Goal: Task Accomplishment & Management: Complete application form

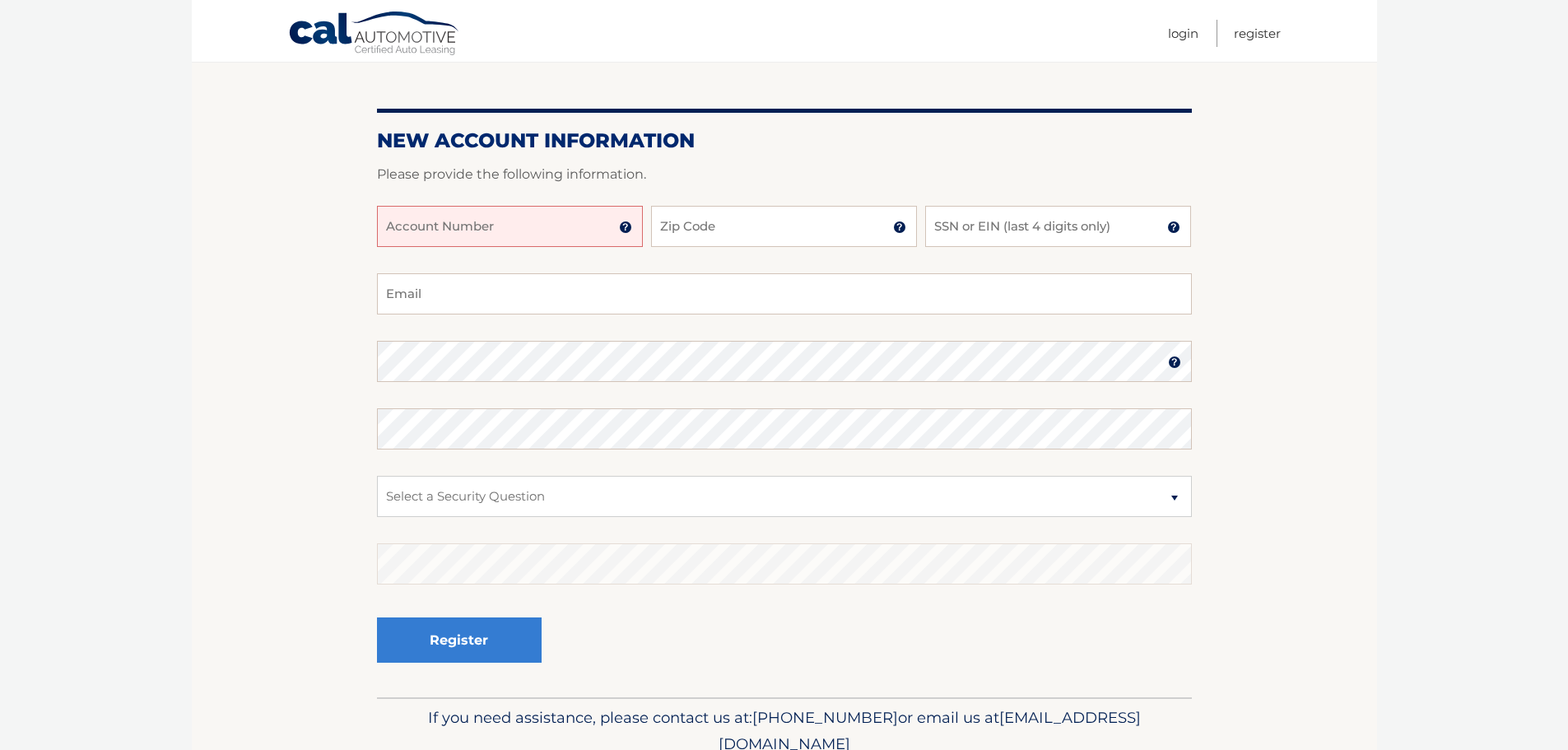
scroll to position [165, 0]
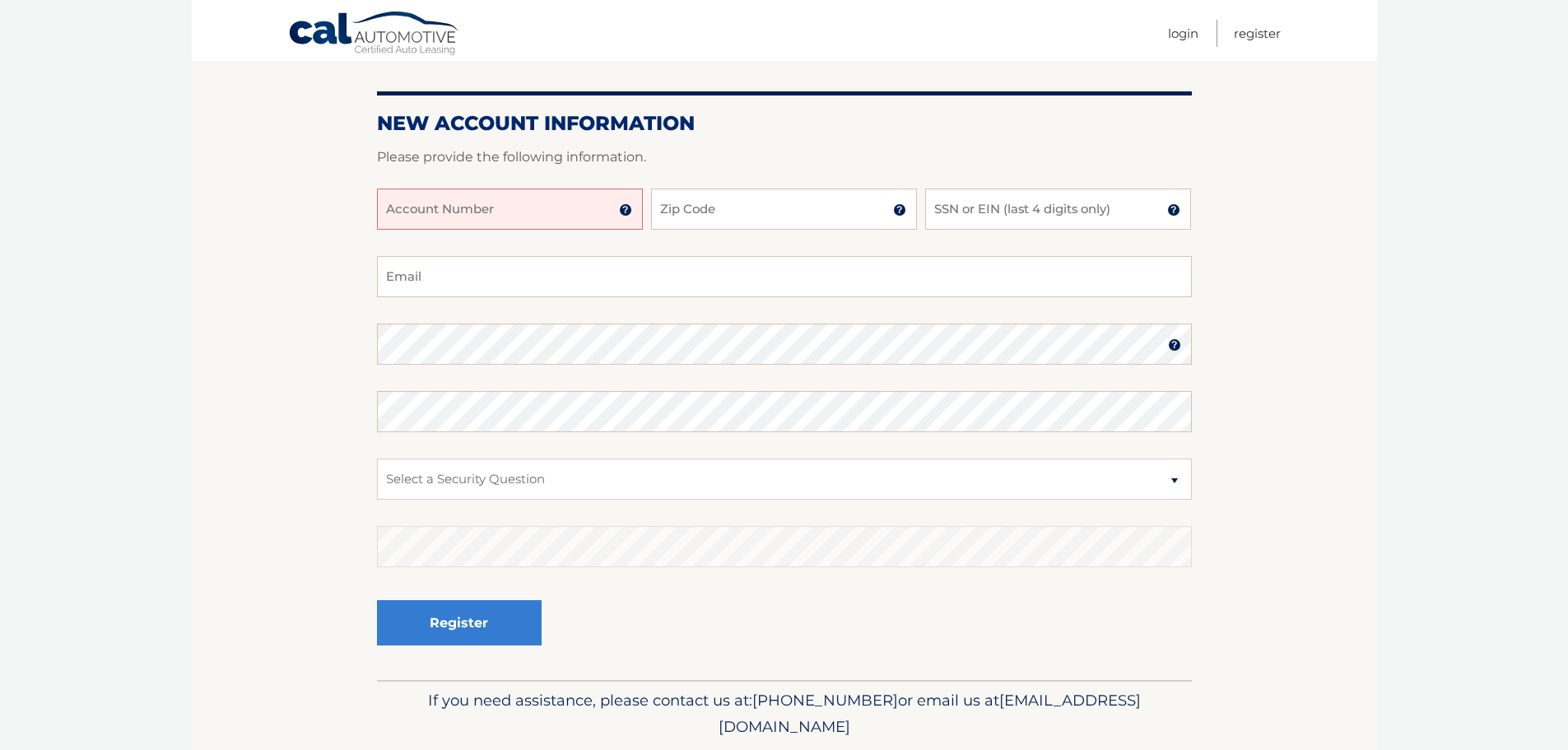
click at [510, 207] on input "Account Number" at bounding box center [510, 208] width 266 height 41
click at [788, 210] on input "Zip Code" at bounding box center [783, 208] width 266 height 41
click at [803, 200] on label "Zip Code of first lessee in box 1b of your Lease Agreement" at bounding box center [783, 194] width 266 height 13
click at [803, 200] on input "444" at bounding box center [783, 208] width 266 height 41
click at [803, 199] on label "Zip Code of first lessee in box 1b of your Lease Agreement" at bounding box center [783, 194] width 266 height 13
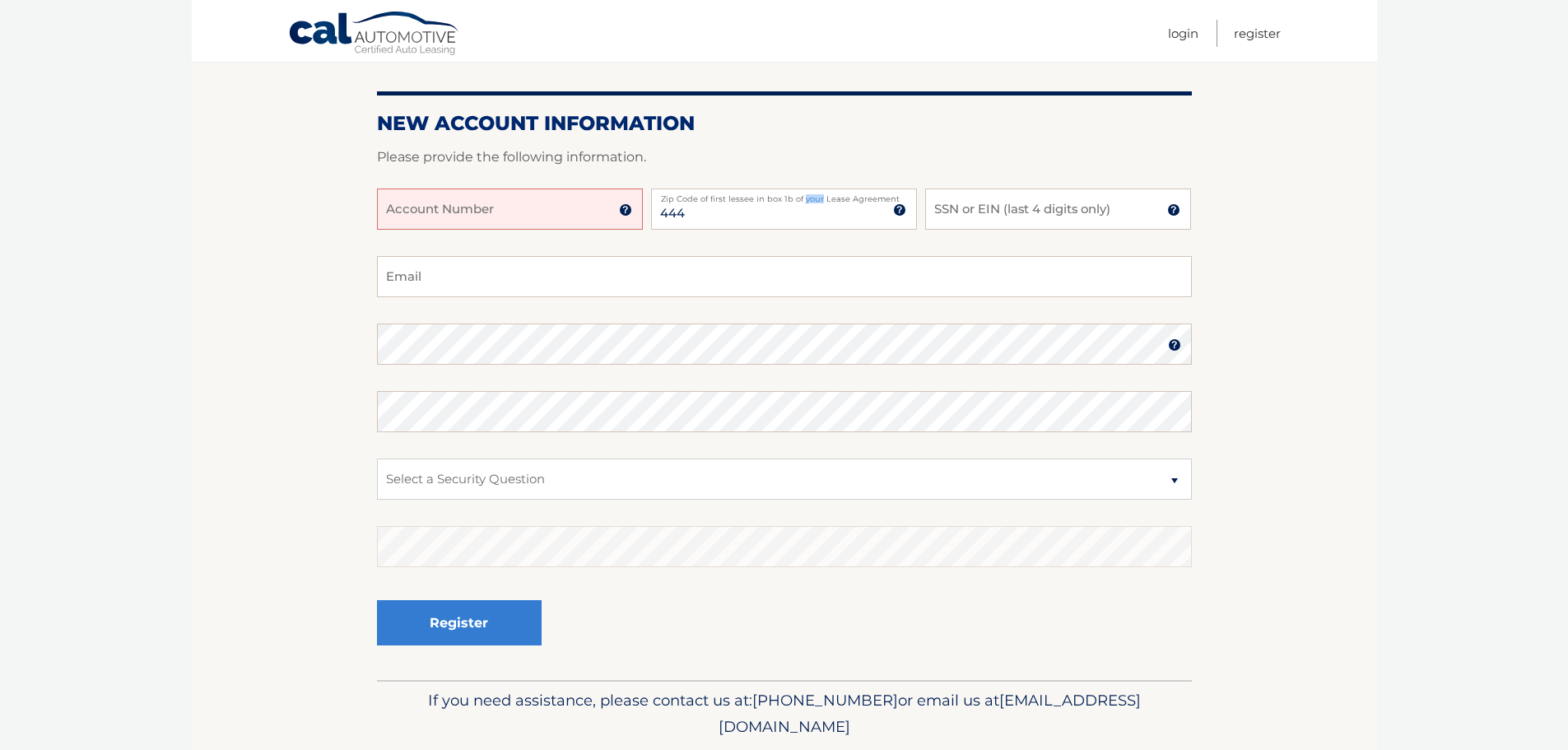
click at [803, 199] on input "444" at bounding box center [783, 208] width 266 height 41
click at [760, 212] on input "444" at bounding box center [783, 208] width 266 height 41
type input "07304"
click at [486, 213] on input "Account Number" at bounding box center [510, 208] width 266 height 41
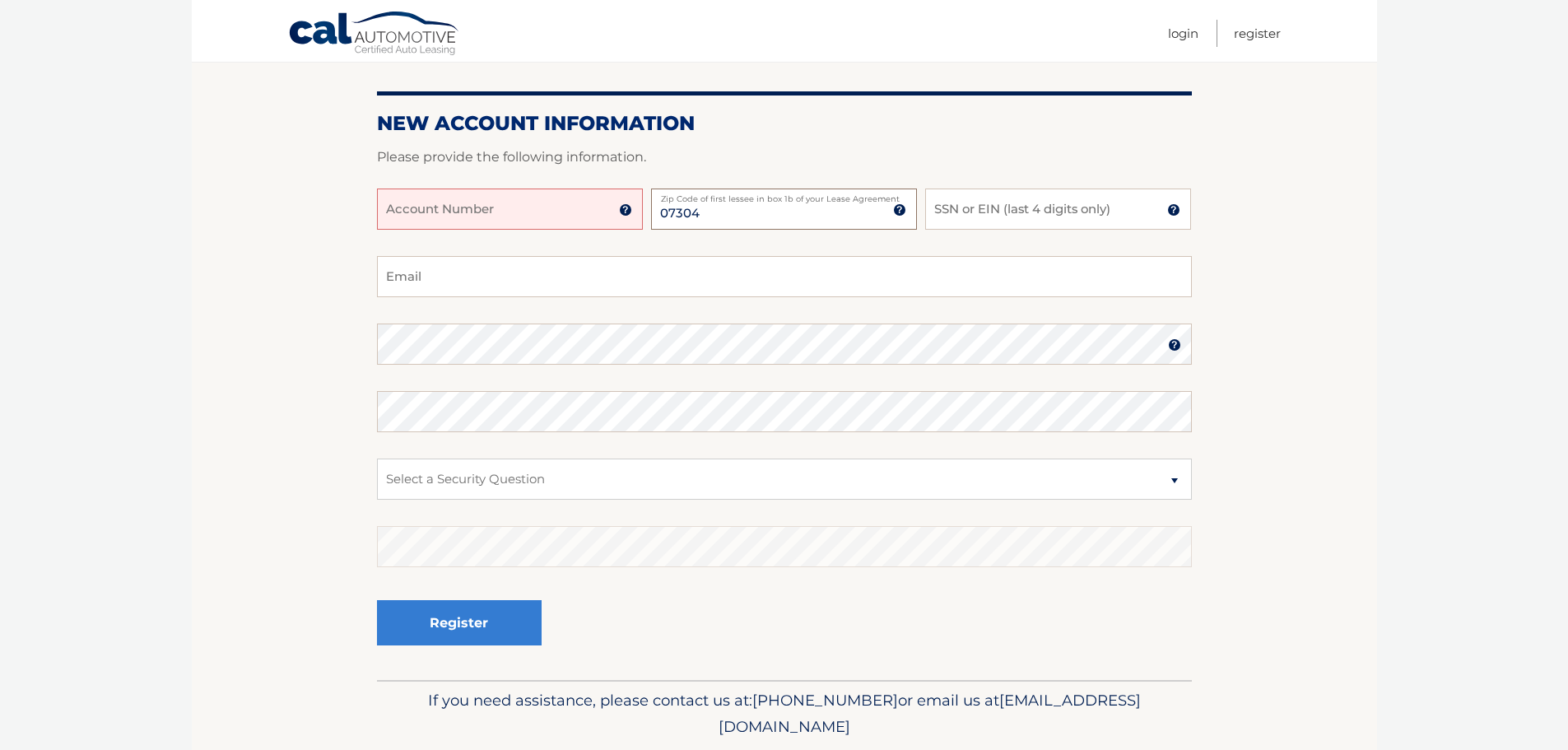
click at [706, 208] on input "07304" at bounding box center [783, 208] width 266 height 41
type input "rizwan.ahmed2810@gmail.com"
click at [514, 222] on input "Account Number" at bounding box center [510, 208] width 266 height 41
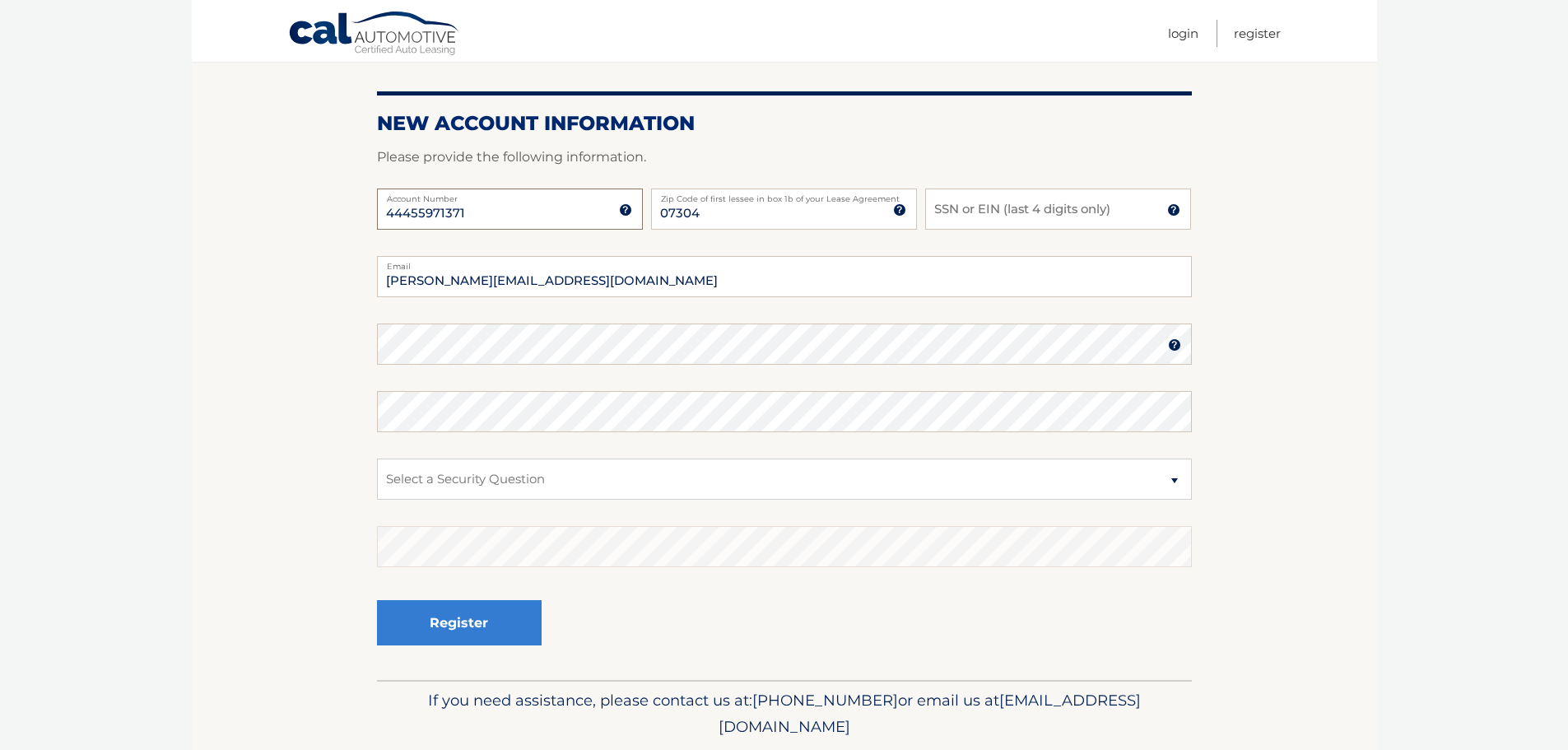
type input "44455971371"
click at [1009, 217] on input "SSN or EIN (last 4 digits only)" at bounding box center [1058, 208] width 266 height 41
type input "4951"
click at [574, 477] on select "Select a Security Question What was the name of your elementary school? What is…" at bounding box center [784, 478] width 814 height 41
select select "1"
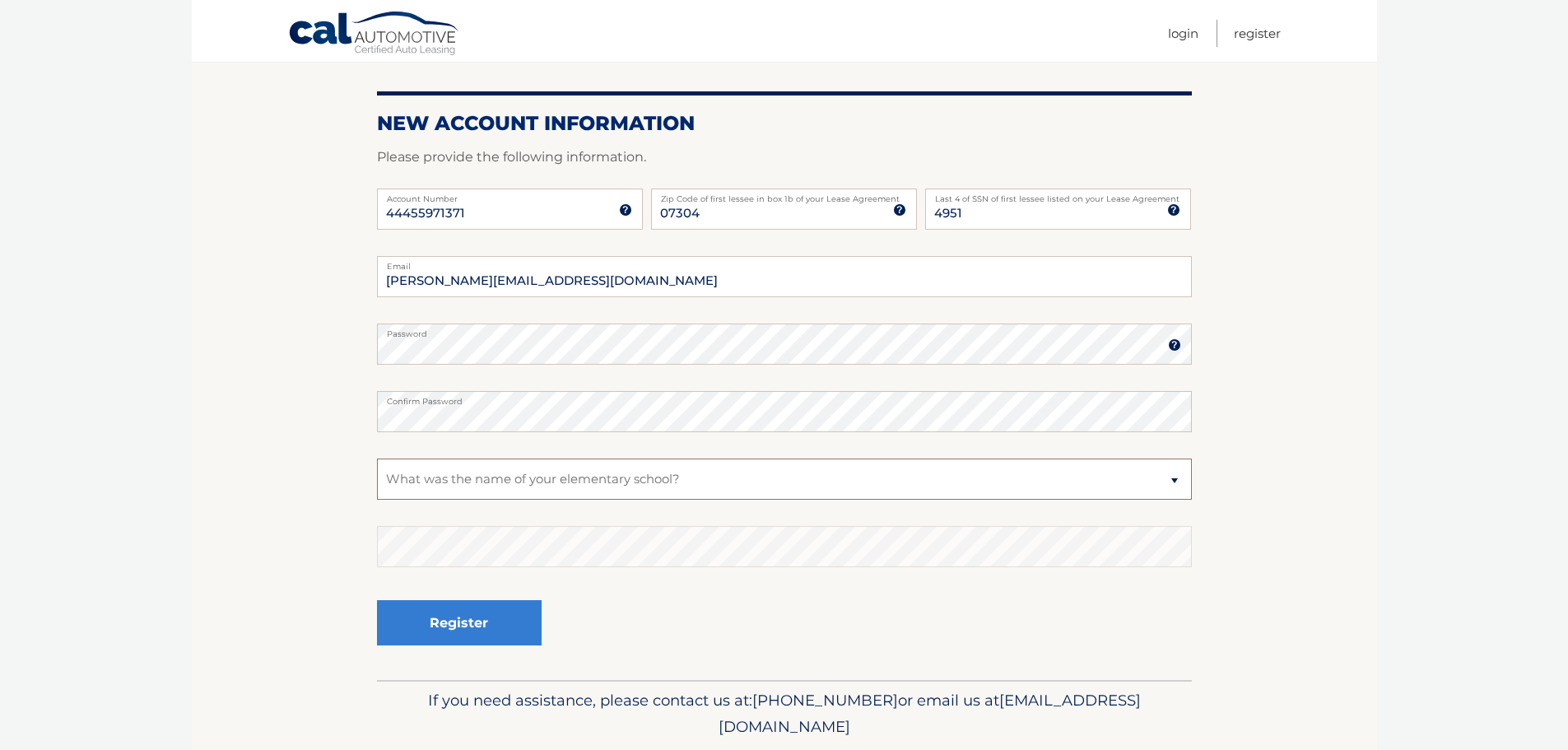
click at [377, 458] on select "Select a Security Question What was the name of your elementary school? What is…" at bounding box center [784, 478] width 814 height 41
click at [494, 625] on button "Register" at bounding box center [459, 623] width 165 height 45
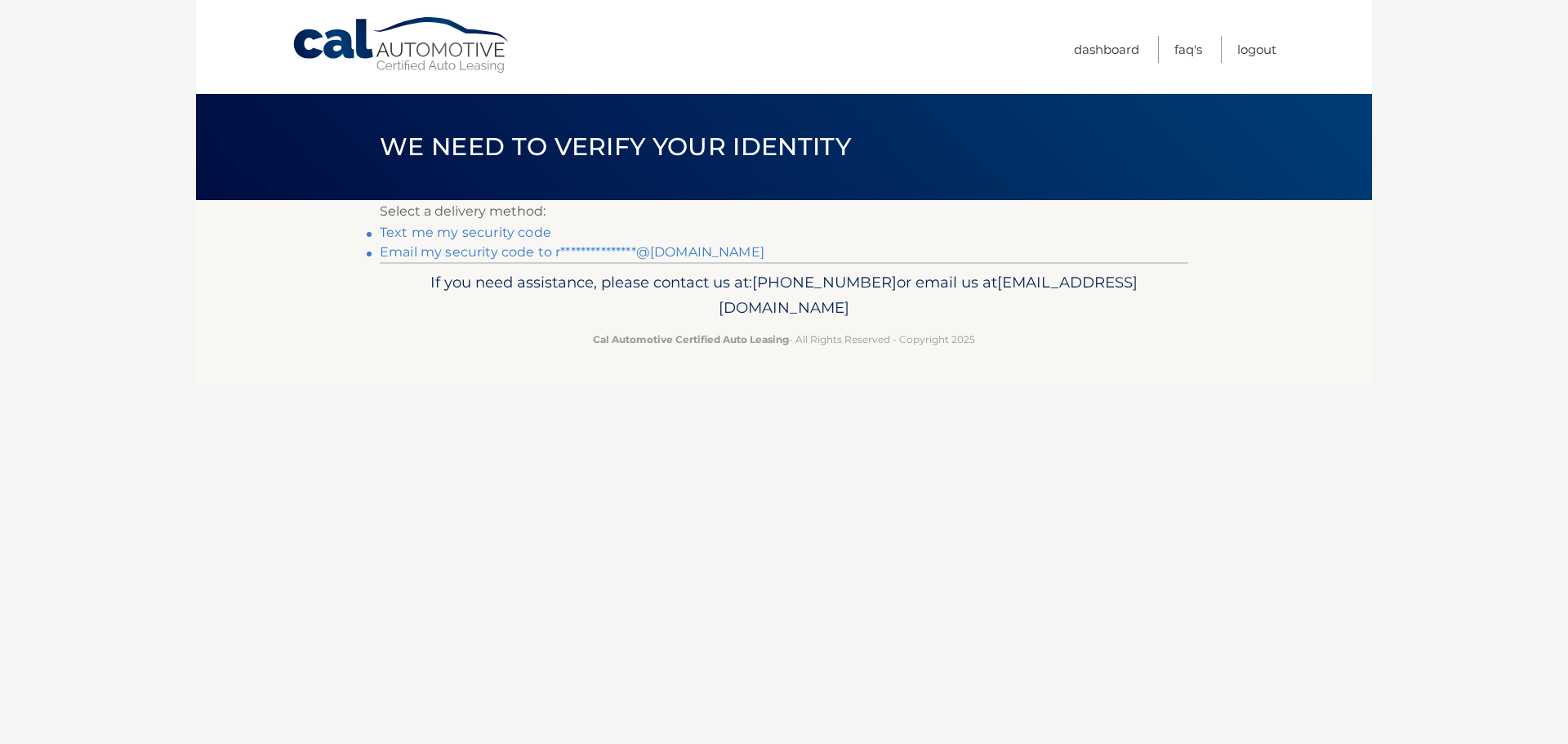
click at [483, 230] on link "Text me my security code" at bounding box center [465, 232] width 171 height 16
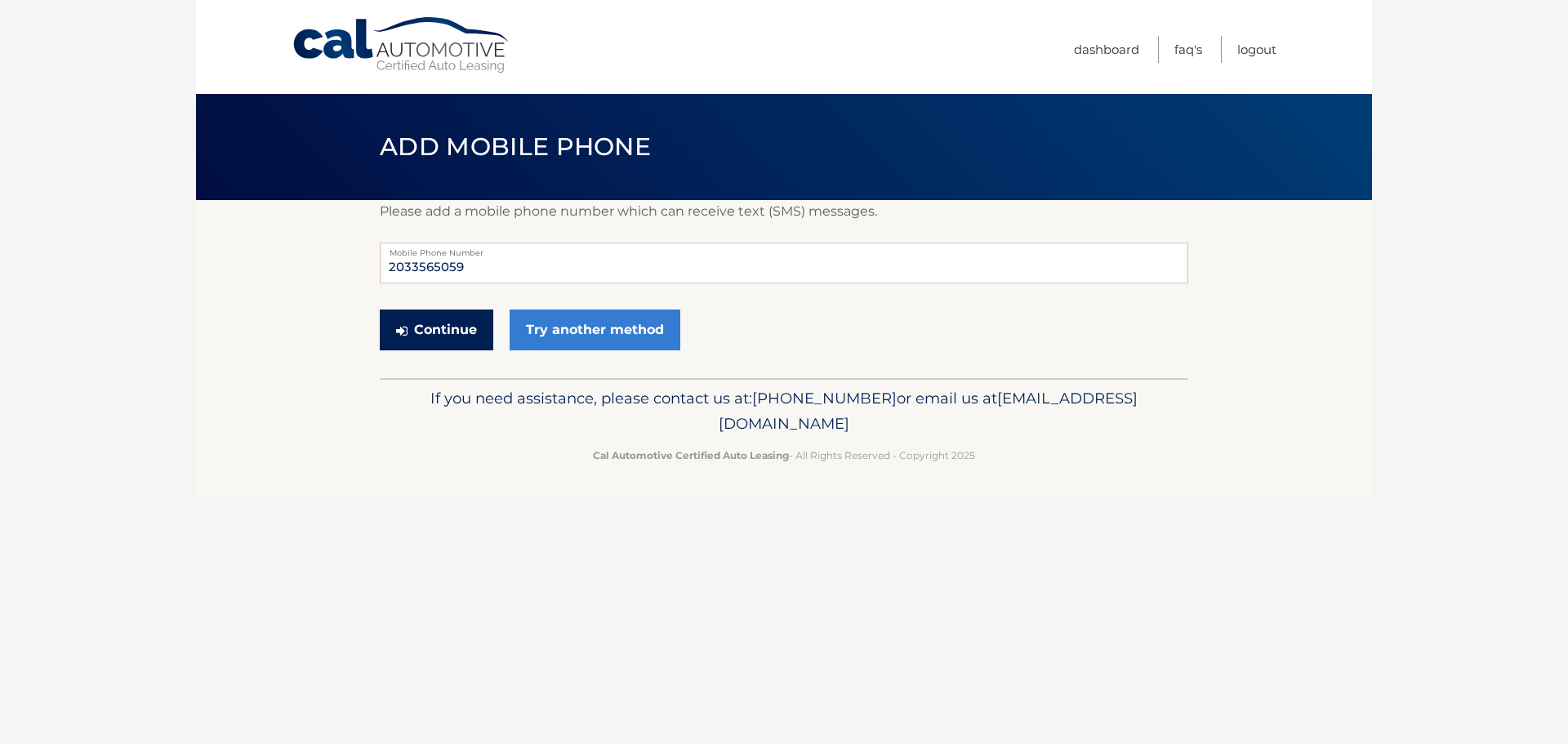
click at [445, 322] on button "Continue" at bounding box center [436, 329] width 113 height 41
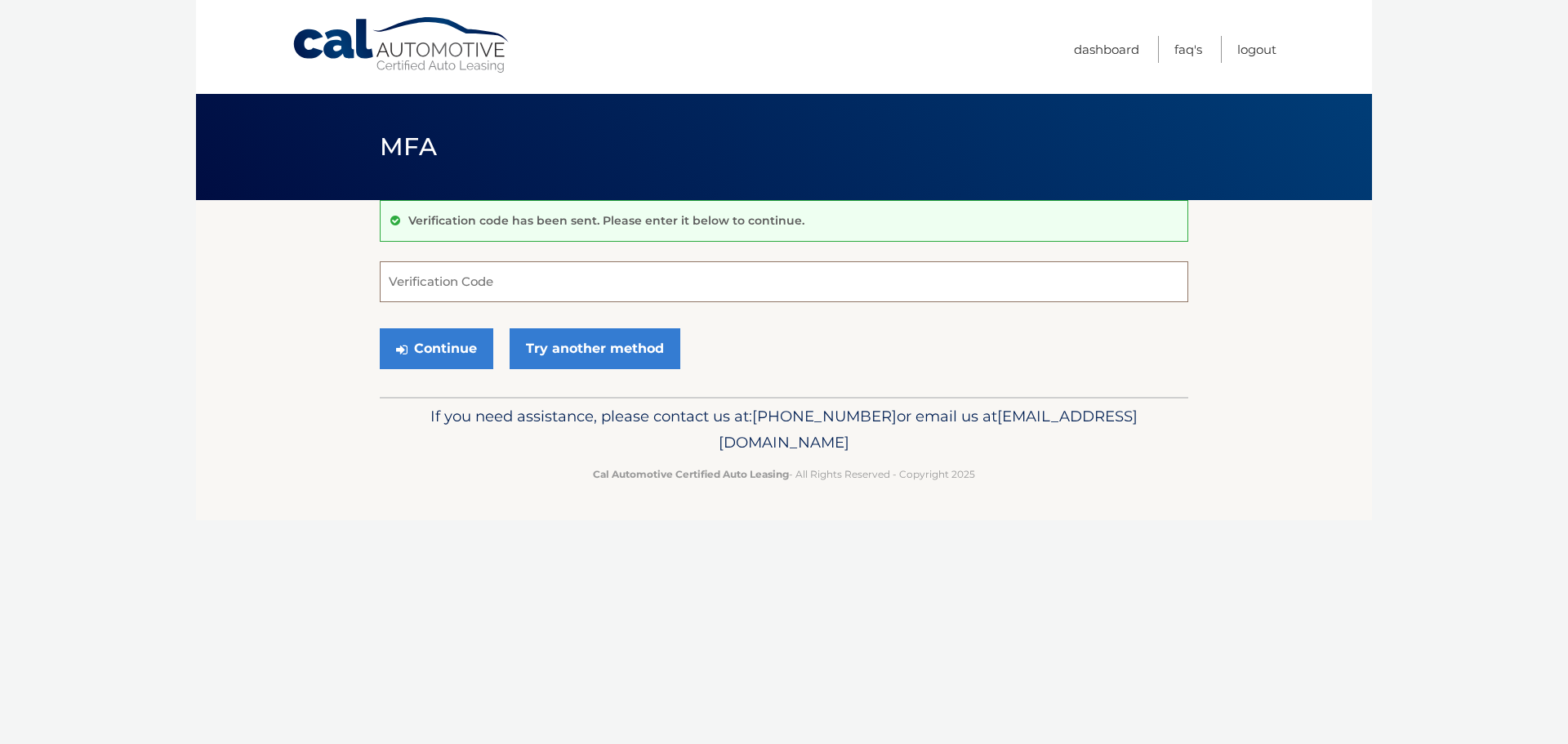
click at [501, 275] on input "Verification Code" at bounding box center [783, 281] width 808 height 41
type input "663865"
click at [445, 353] on button "Continue" at bounding box center [436, 348] width 113 height 41
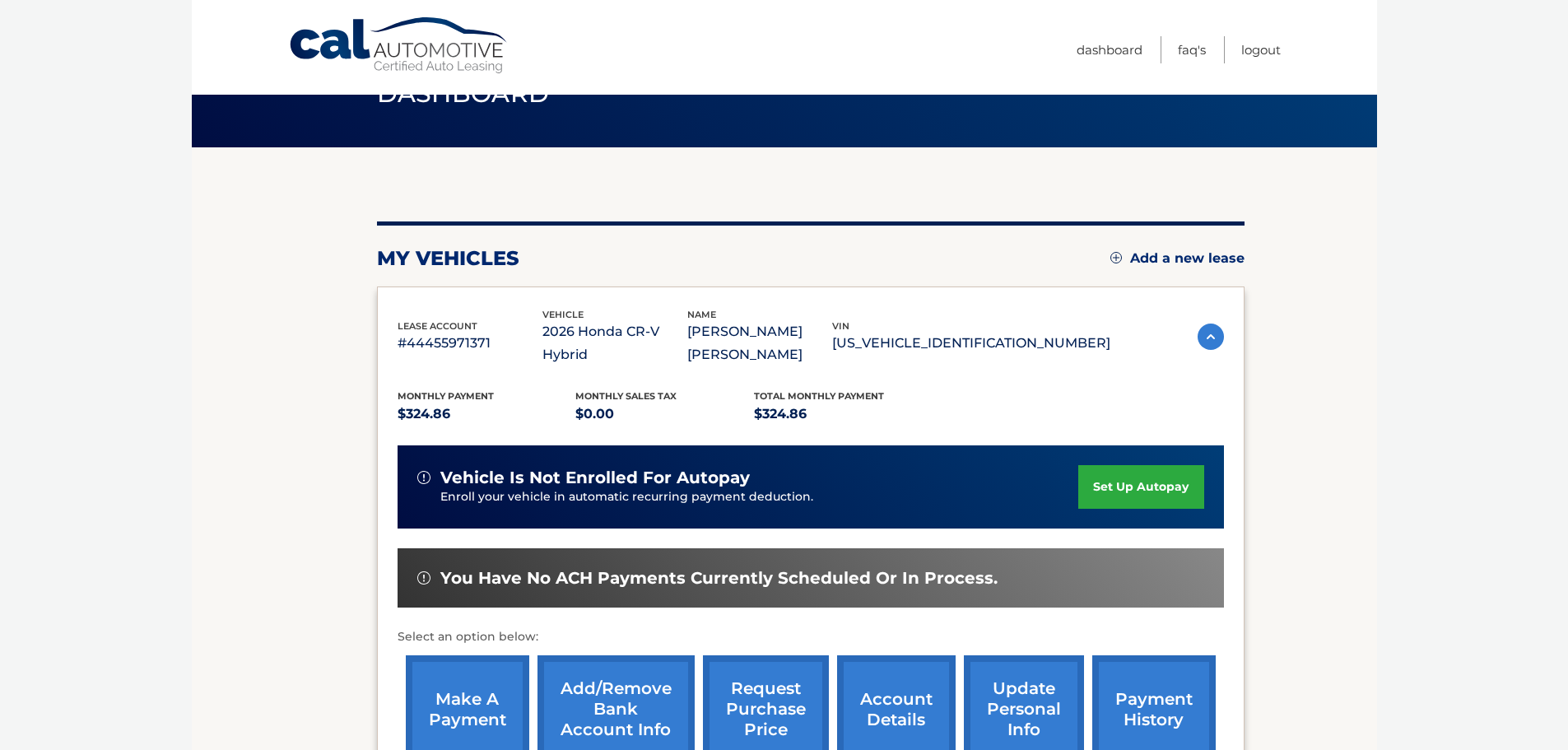
scroll to position [247, 0]
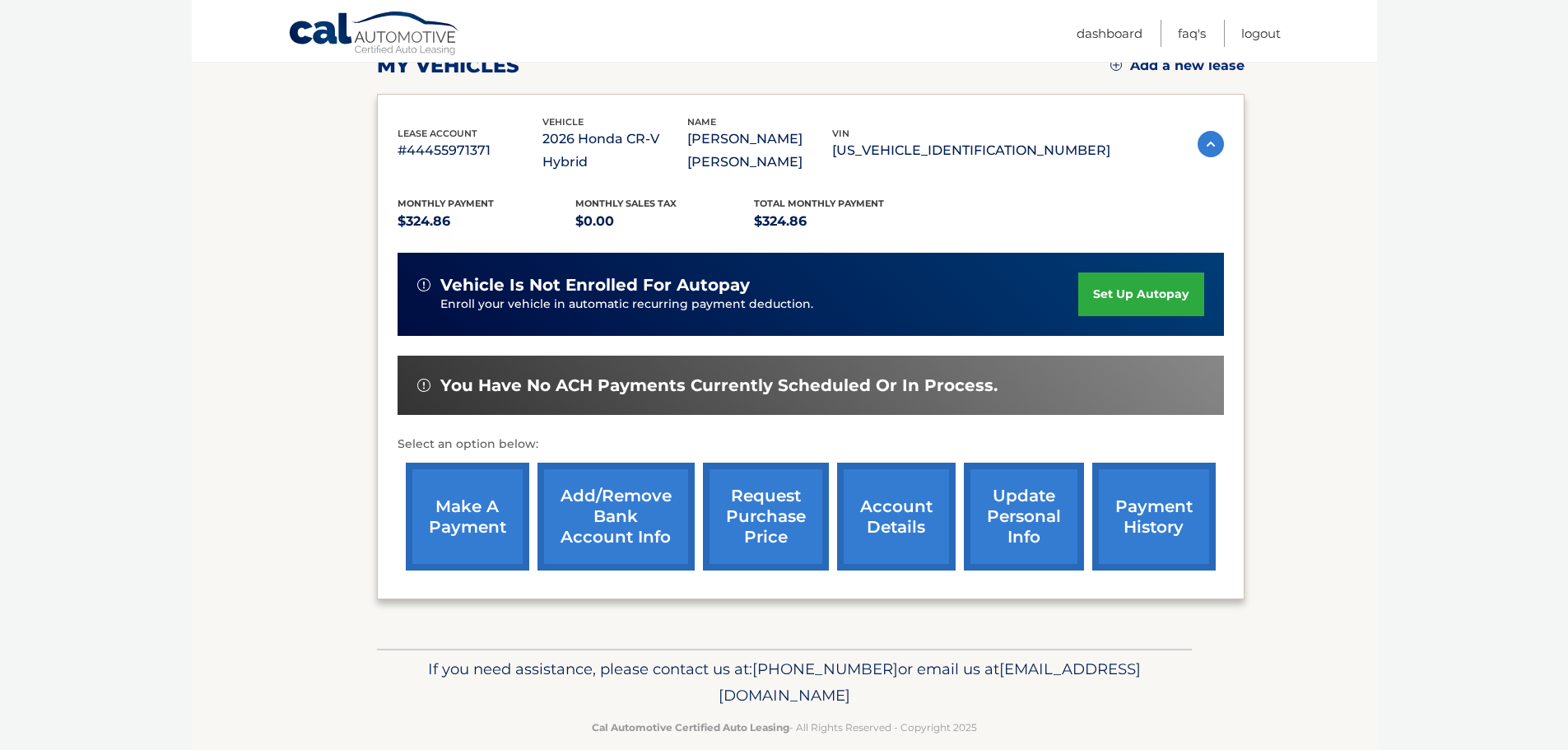
click at [1126, 290] on link "set up autopay" at bounding box center [1141, 294] width 125 height 44
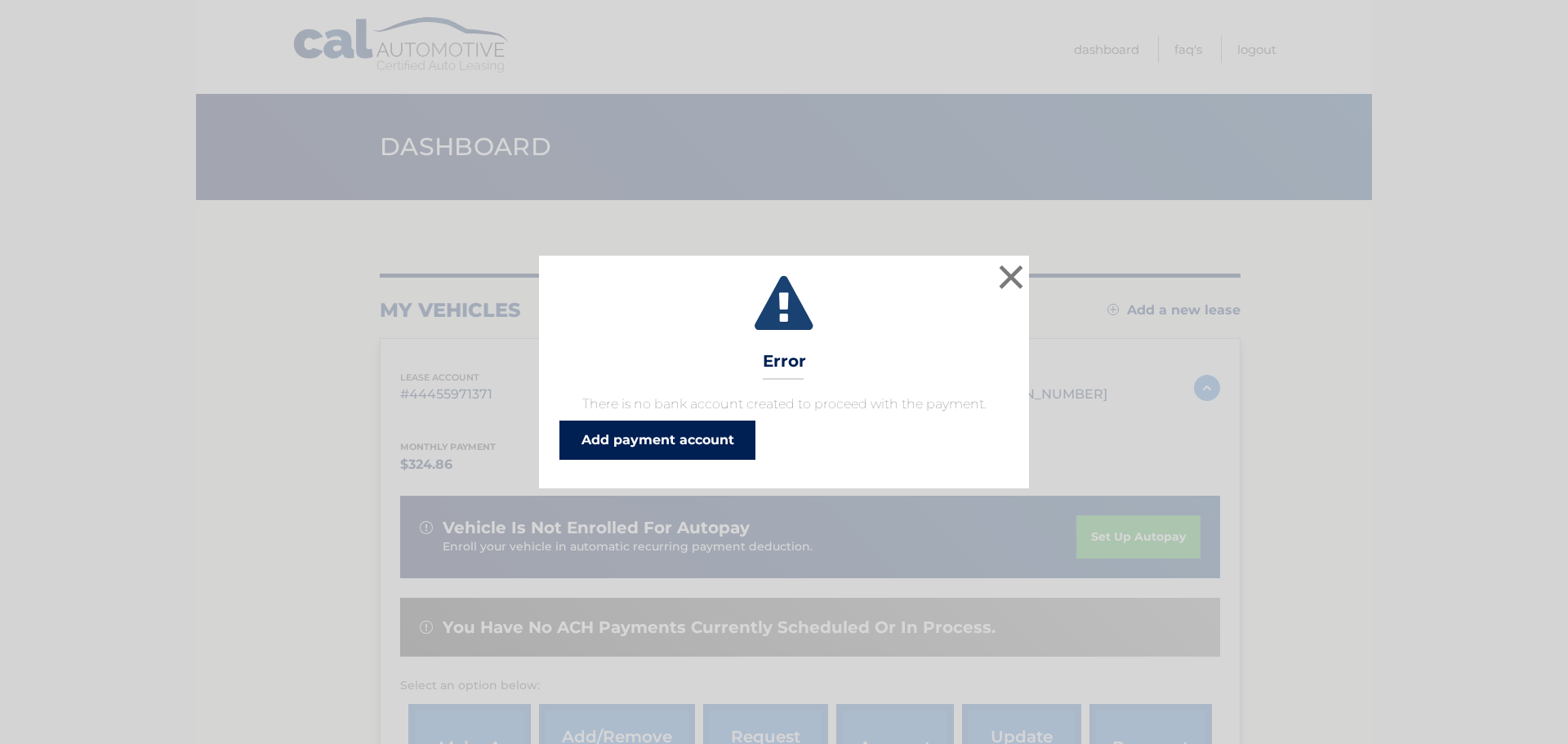
click at [670, 450] on link "Add payment account" at bounding box center [657, 440] width 196 height 39
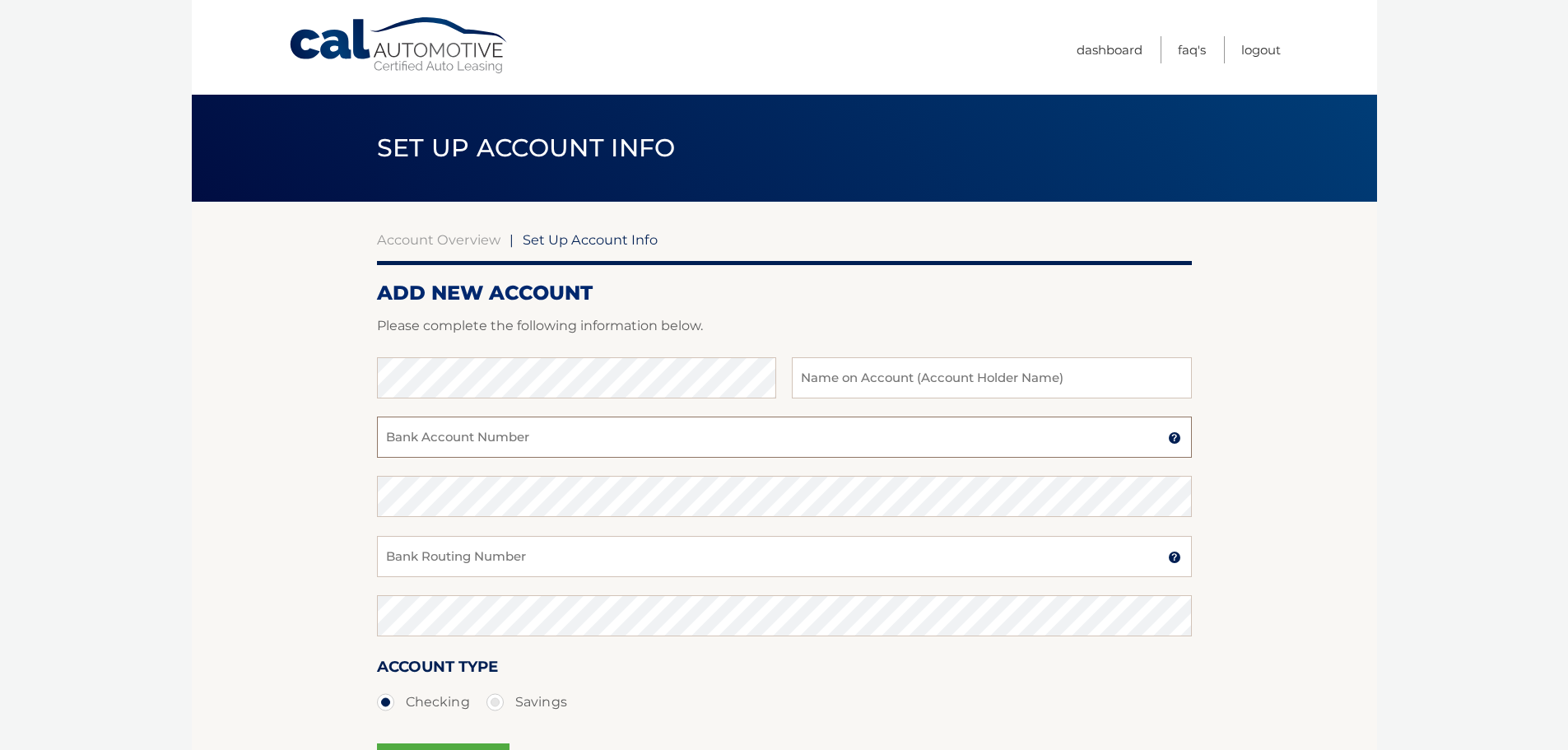
click at [543, 435] on input "Bank Account Number" at bounding box center [784, 436] width 814 height 41
paste input "385022824772"
type input "385022824772"
click at [499, 551] on input "Bank Routing Number" at bounding box center [784, 556] width 814 height 41
paste input "011900254"
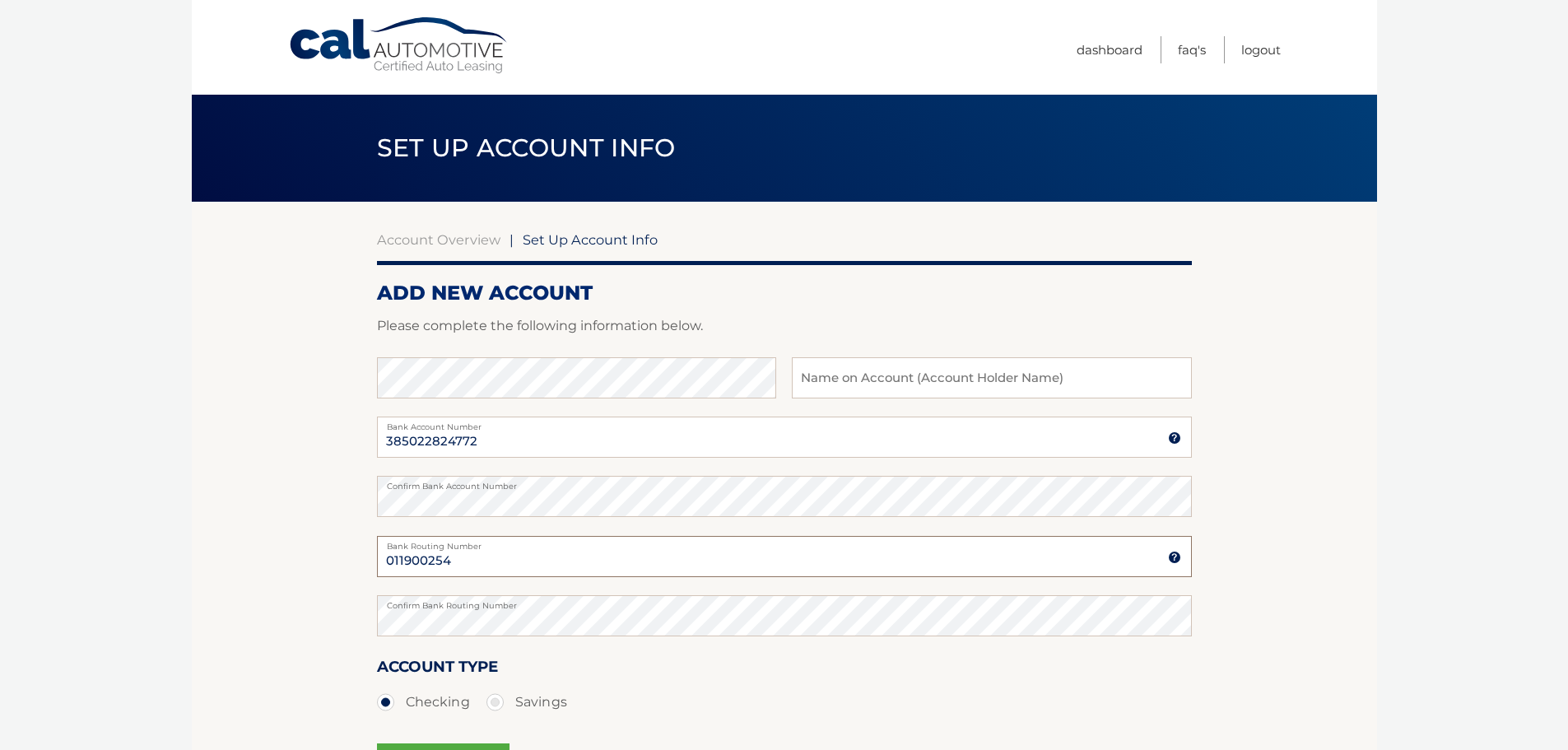
click at [462, 552] on input "011900254" at bounding box center [784, 556] width 814 height 41
type input "011900254"
type input "Bofa_Riz"
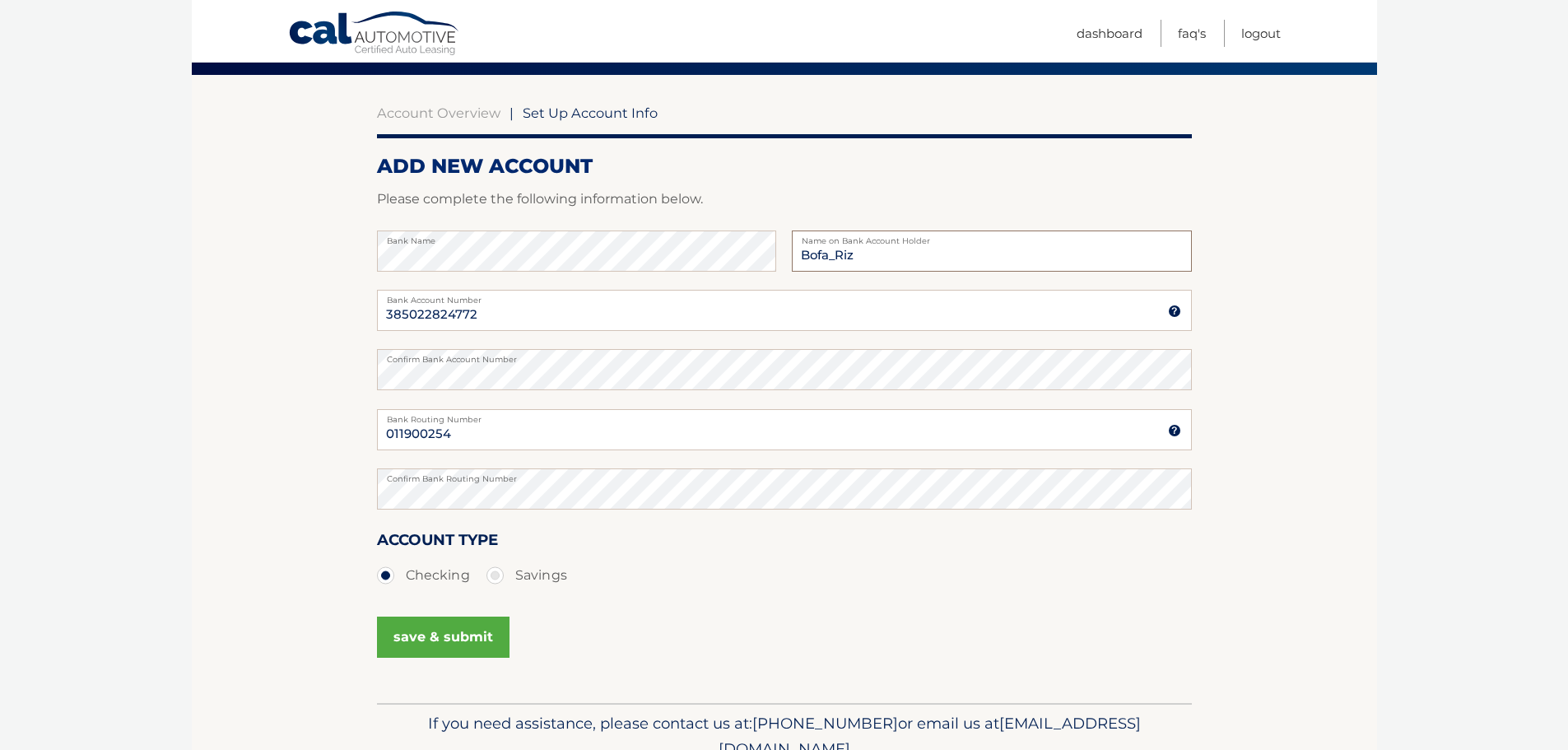
scroll to position [165, 0]
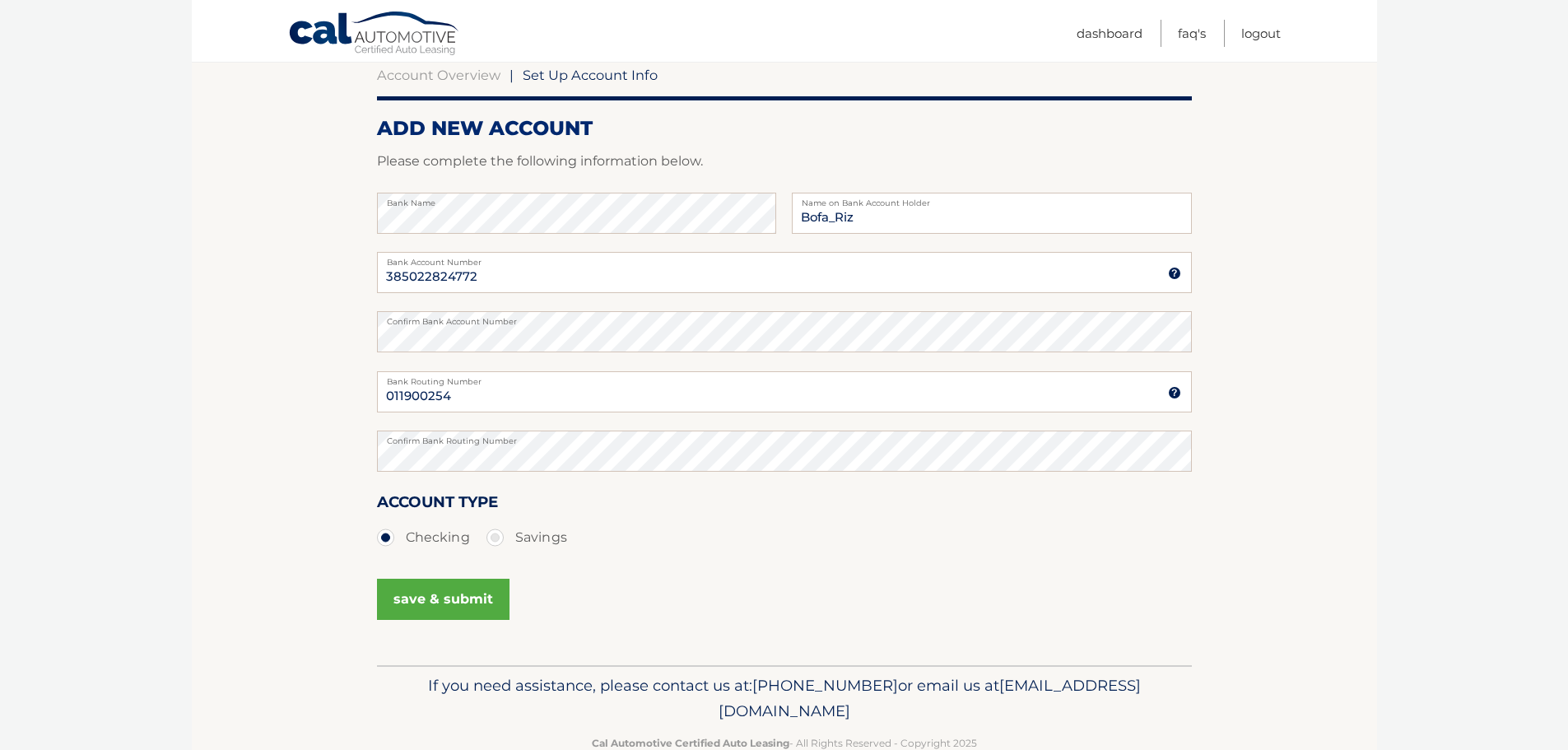
click at [483, 599] on button "save & submit" at bounding box center [443, 598] width 132 height 41
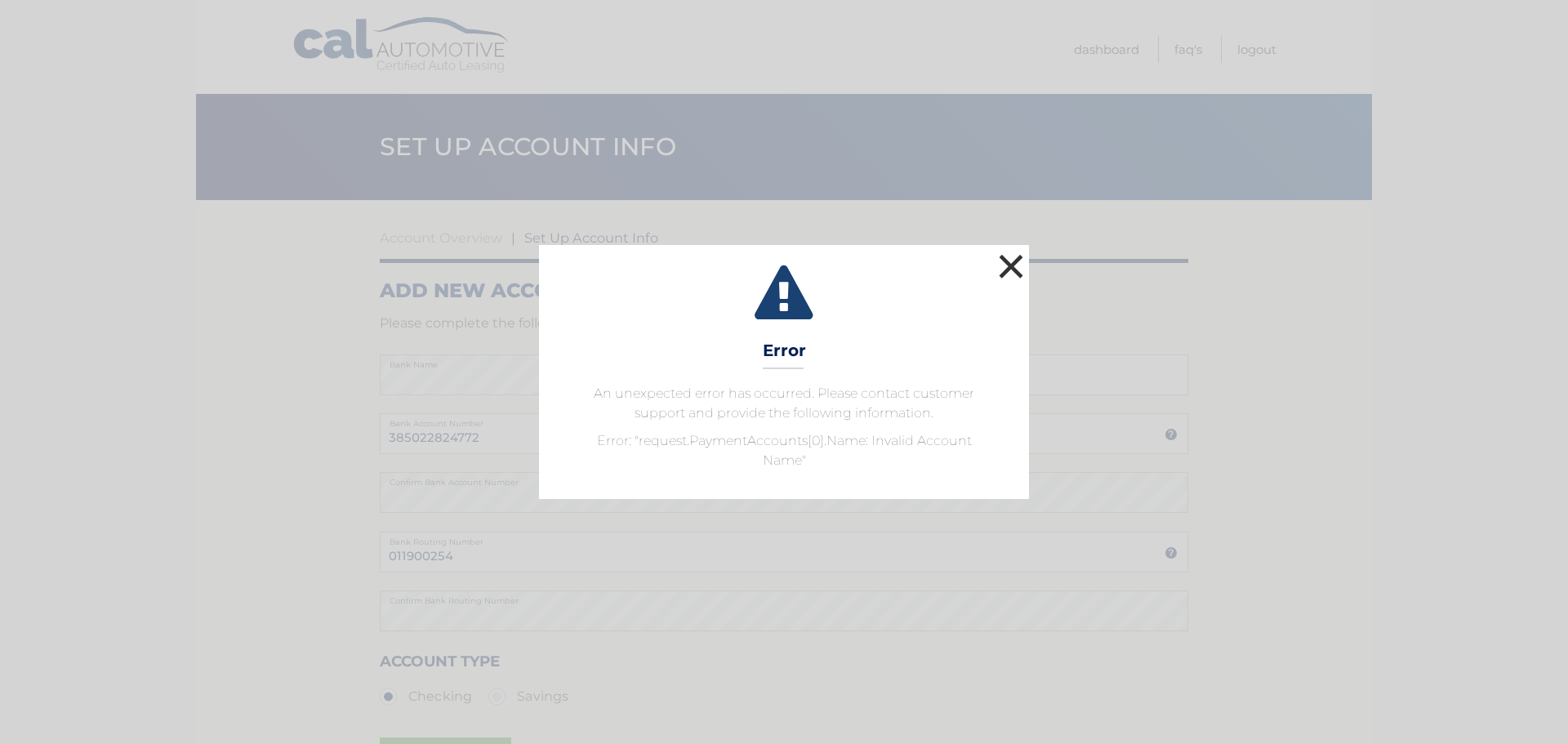
click at [1012, 259] on button "×" at bounding box center [1011, 266] width 33 height 33
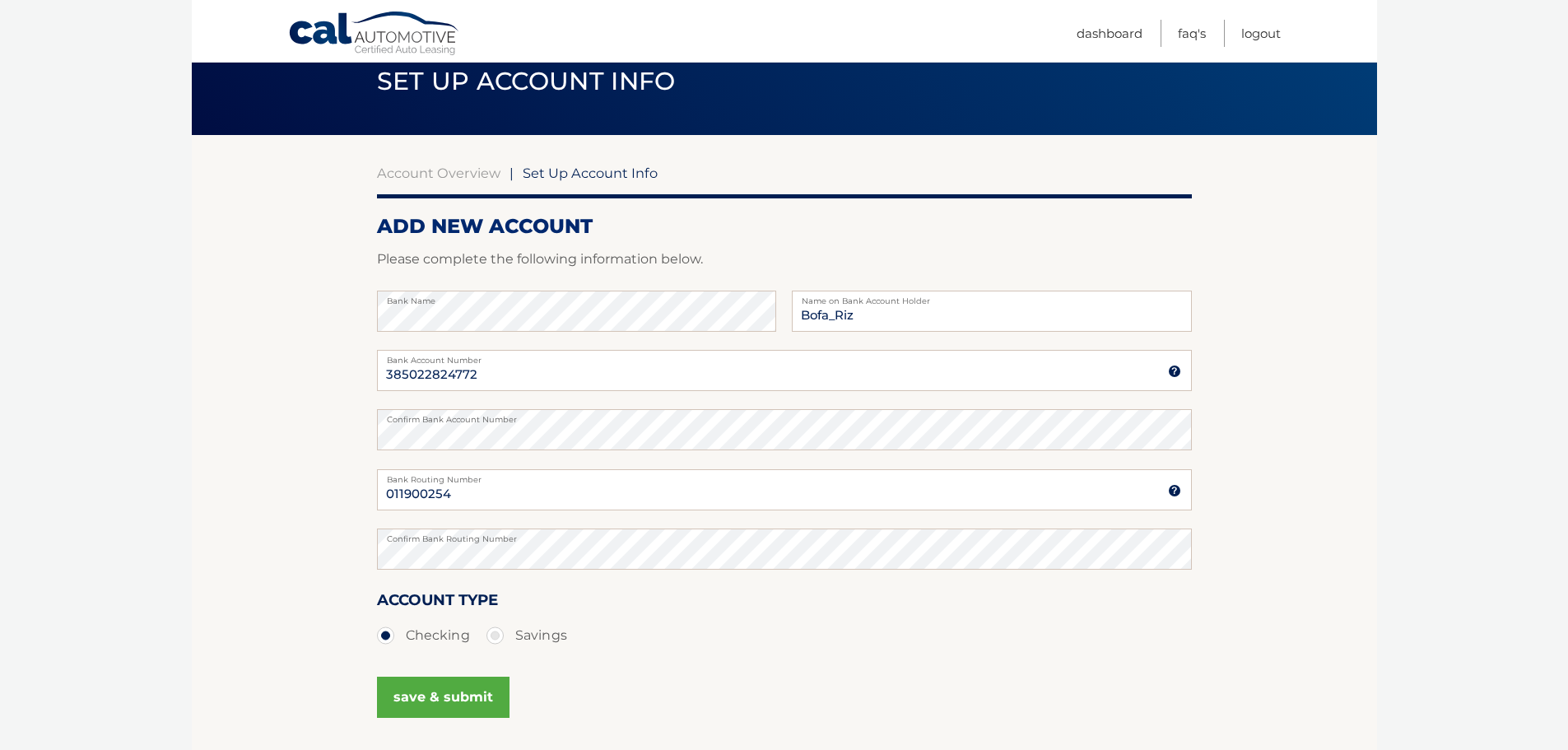
scroll to position [165, 0]
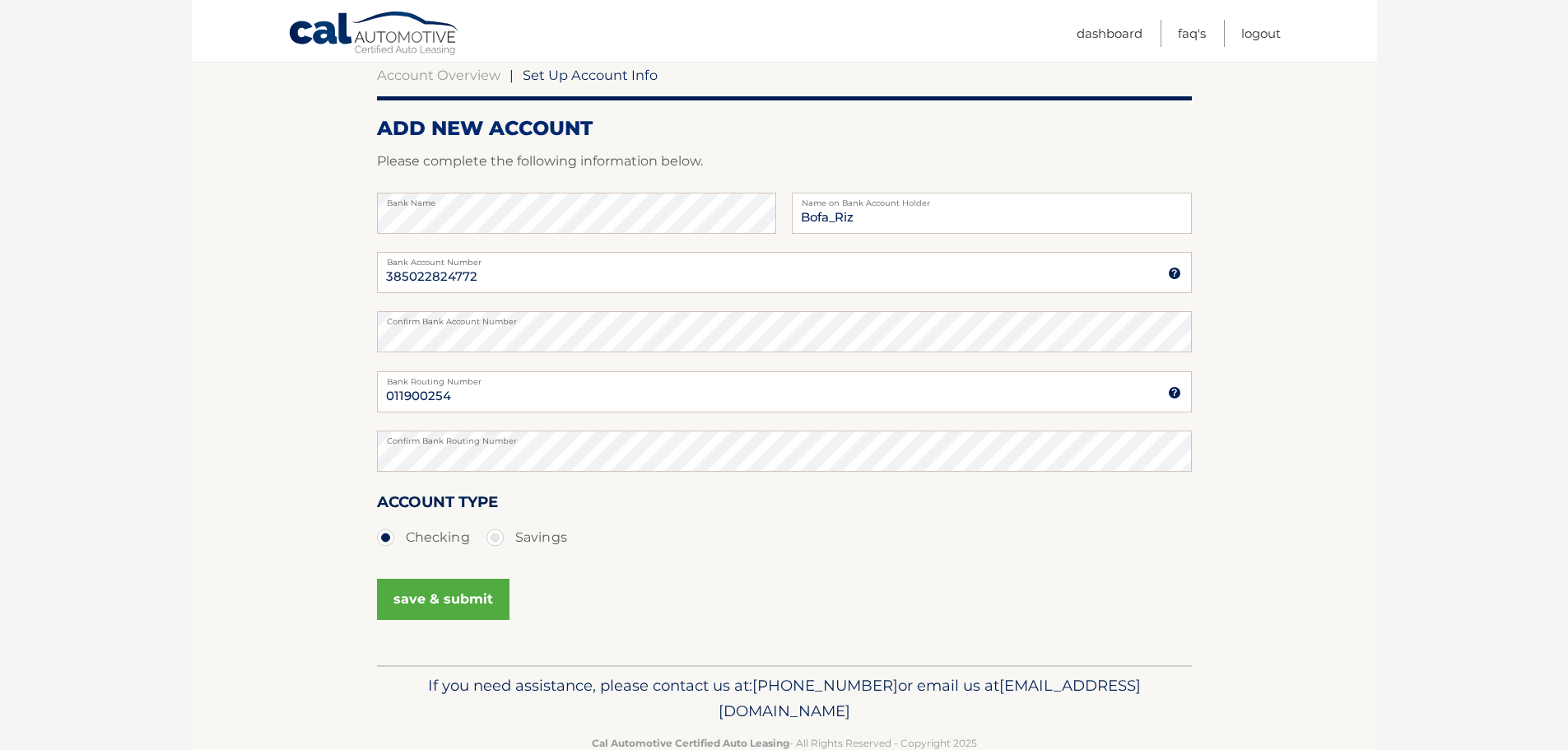
click at [462, 600] on button "save & submit" at bounding box center [443, 598] width 132 height 41
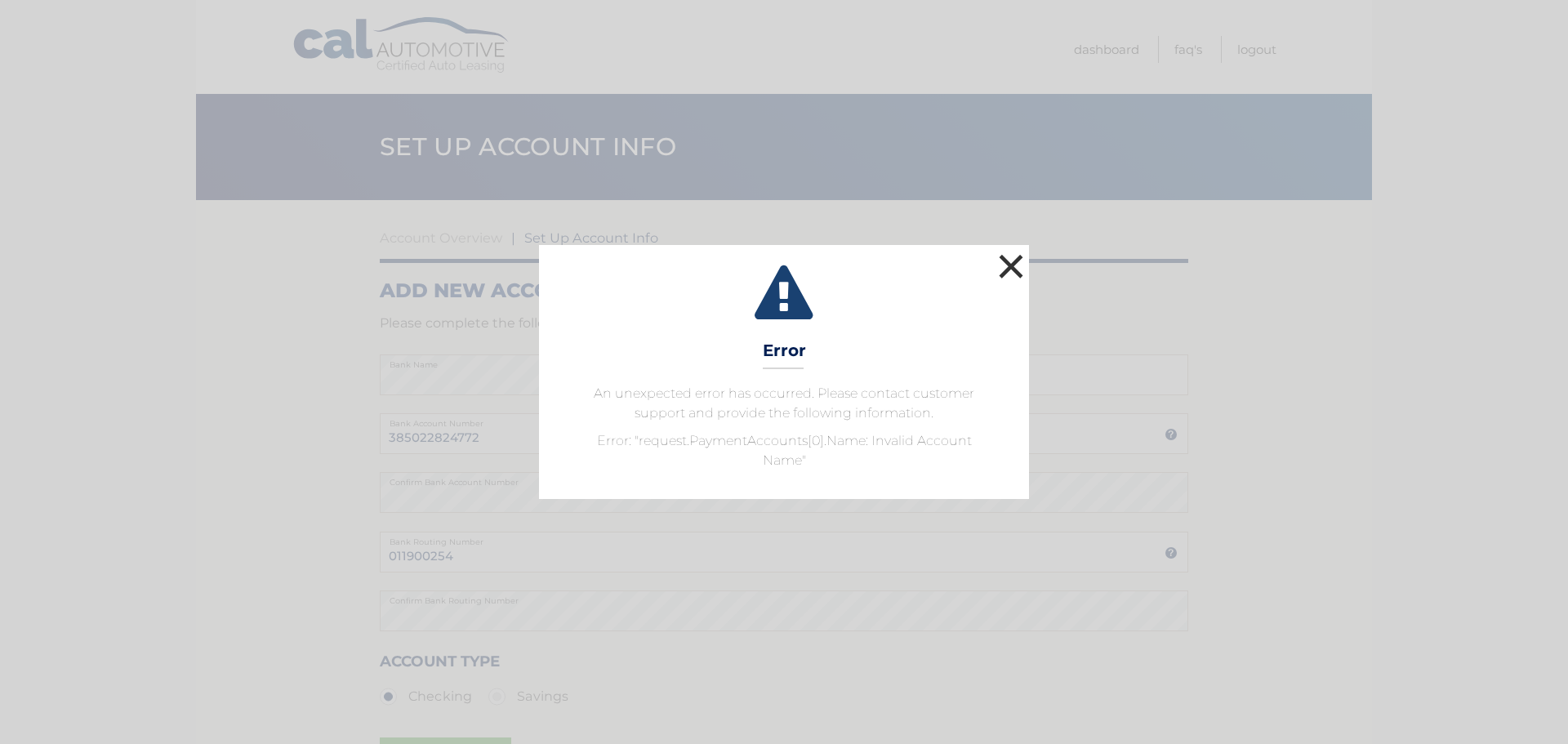
click at [1011, 268] on button "×" at bounding box center [1011, 266] width 33 height 33
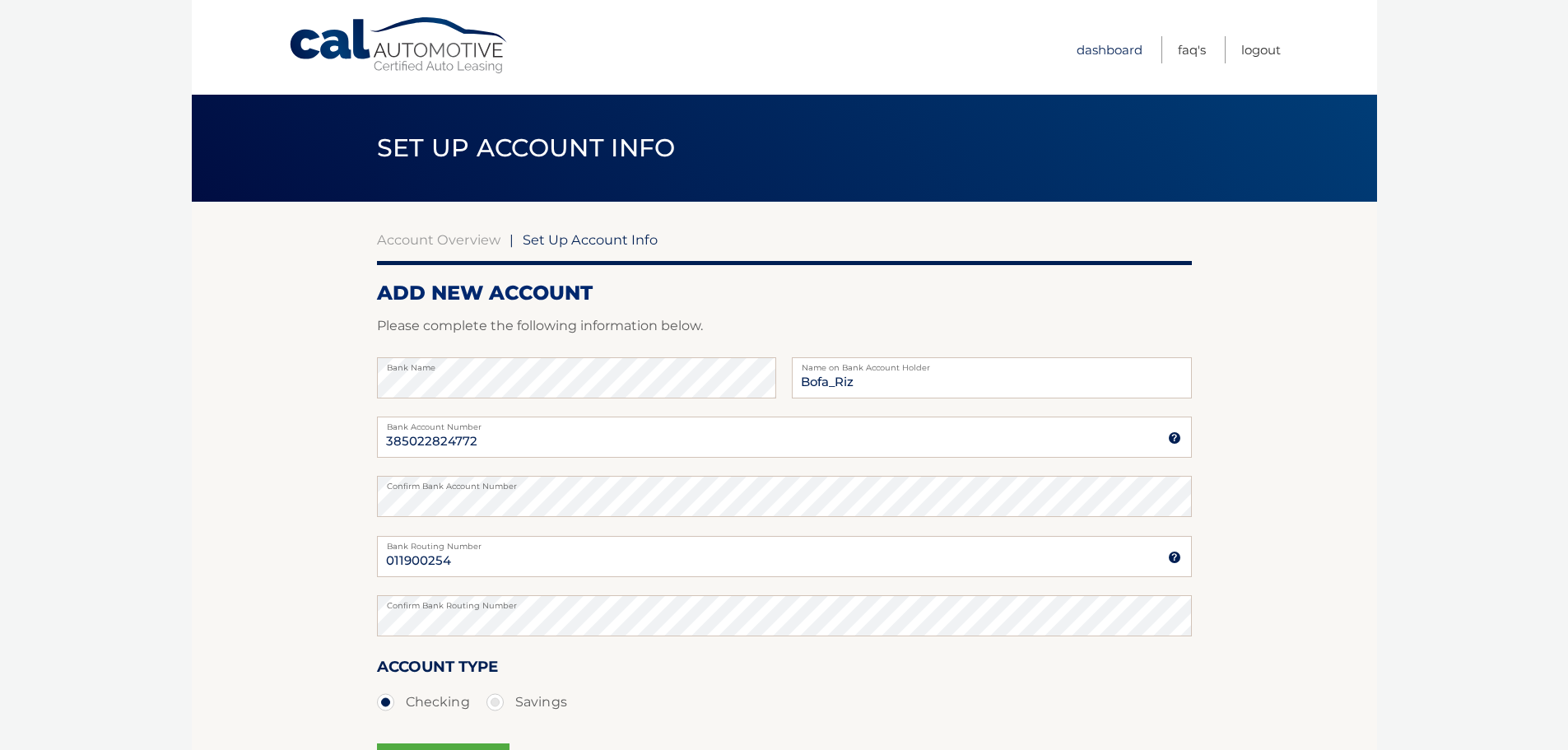
click at [1101, 42] on link "Dashboard" at bounding box center [1110, 50] width 66 height 27
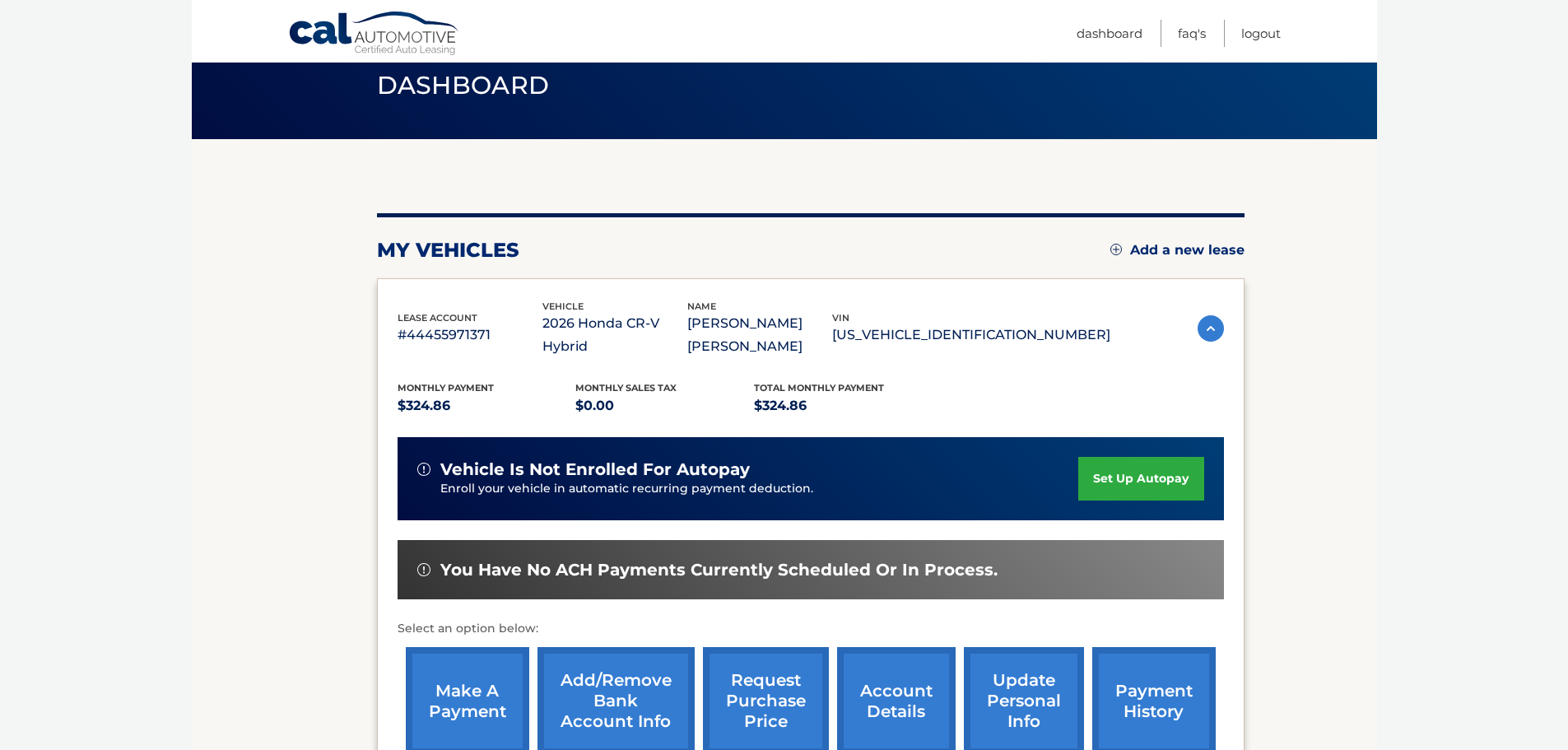
scroll to position [165, 0]
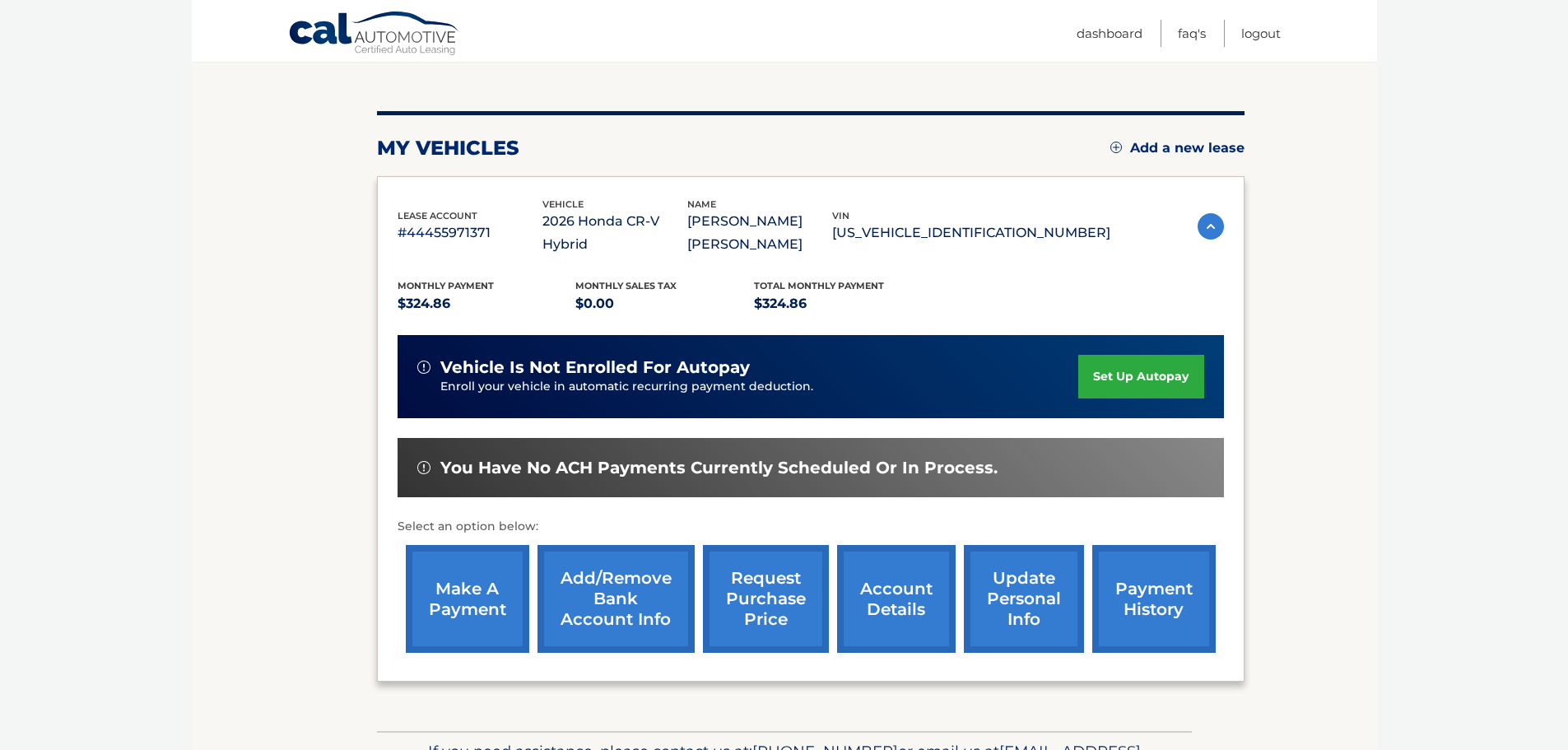
click at [650, 598] on link "Add/Remove bank account info" at bounding box center [616, 598] width 157 height 108
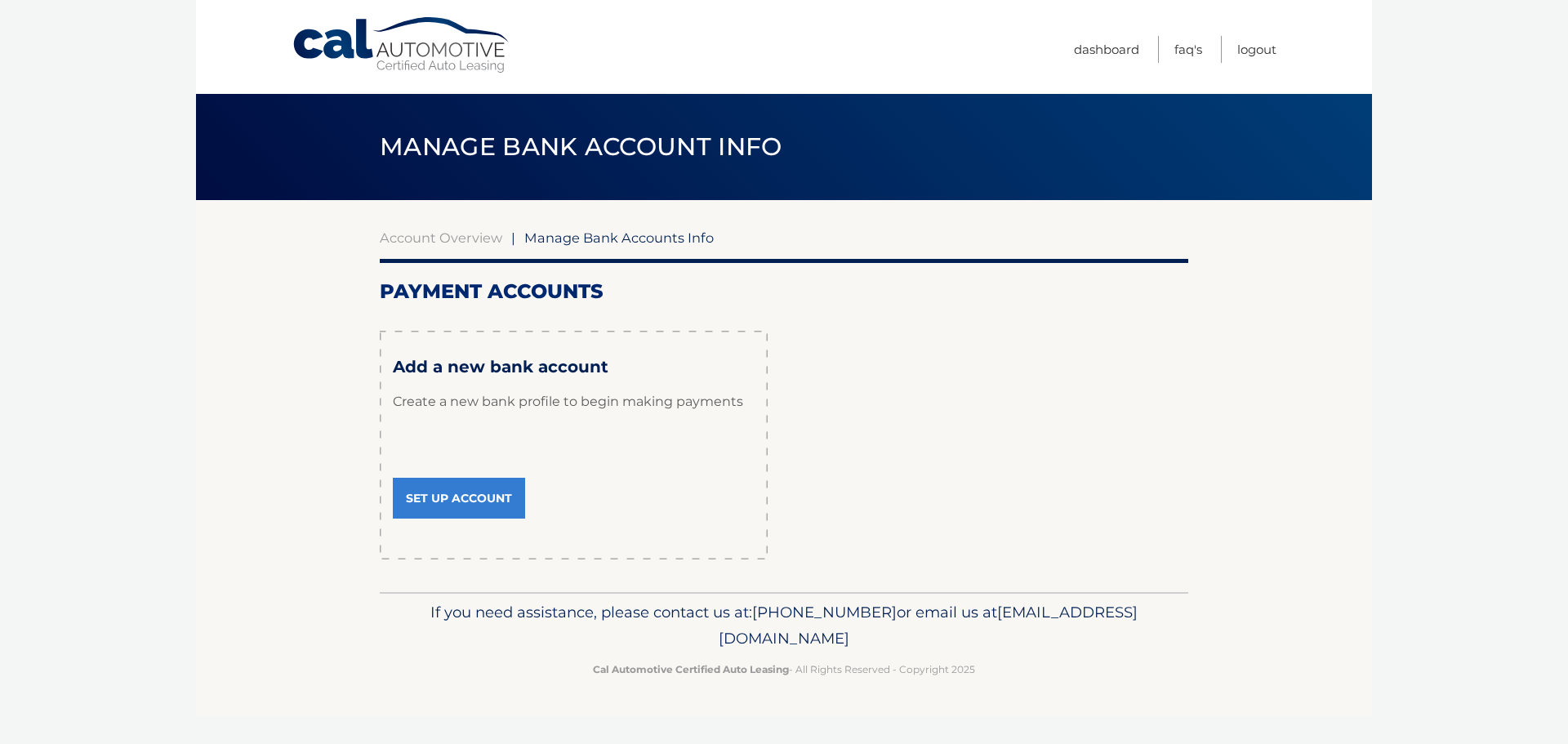
click at [449, 496] on link "Set Up Account" at bounding box center [458, 498] width 132 height 41
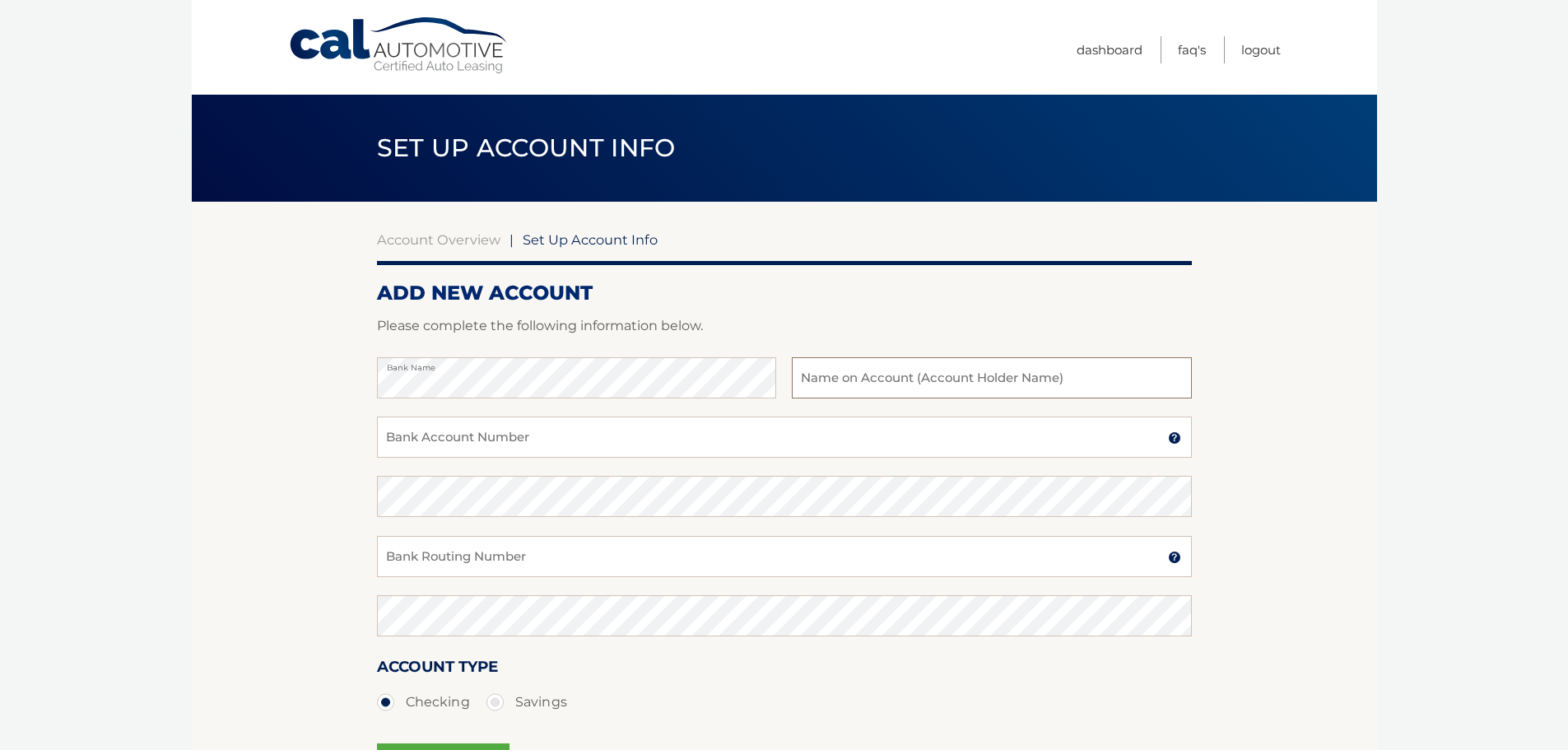
click at [841, 372] on input "text" at bounding box center [991, 377] width 399 height 41
type input "[PERSON_NAME] [PERSON_NAME]"
click at [627, 449] on input "Bank Account Number" at bounding box center [784, 436] width 814 height 41
type input "385022824772"
click at [471, 544] on input "Bank Routing Number" at bounding box center [784, 556] width 814 height 41
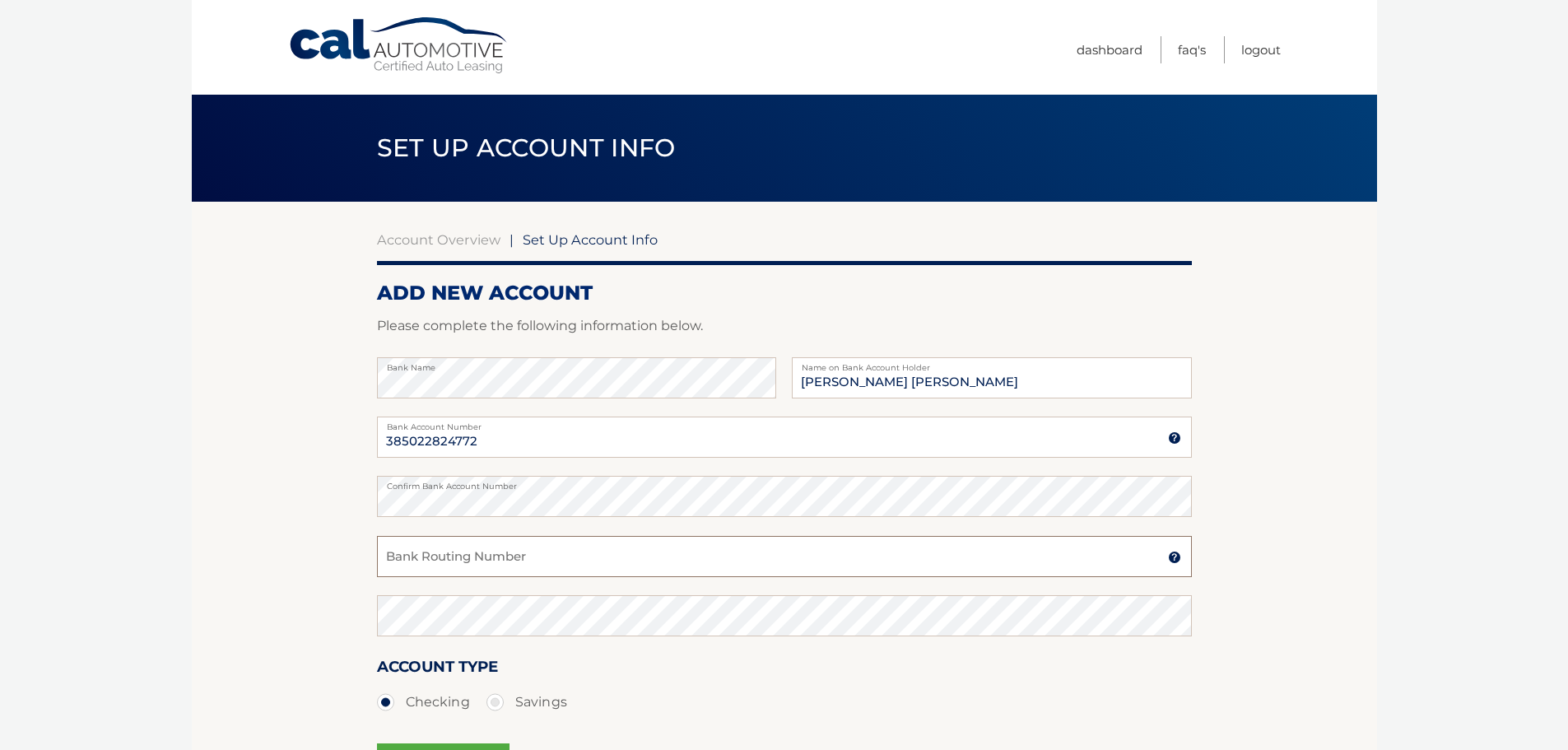
click at [468, 564] on input "Bank Routing Number" at bounding box center [784, 556] width 814 height 41
click at [424, 566] on input "Bank Routing Number" at bounding box center [784, 556] width 814 height 41
paste input "011900254"
type input "011900254"
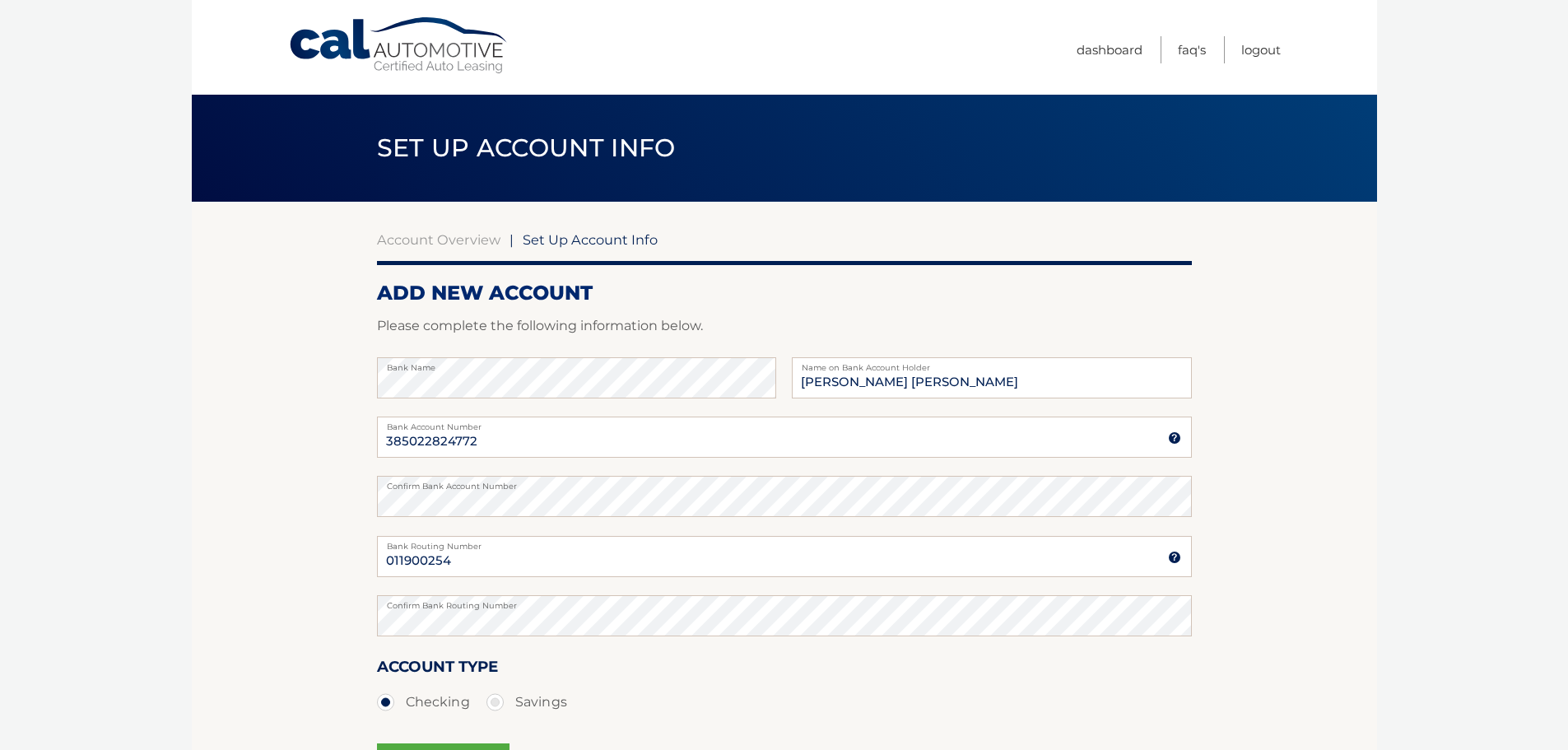
click at [1314, 497] on section "Account Overview | Set Up Account Info ADD NEW ACCOUNT Please complete the foll…" at bounding box center [784, 515] width 1185 height 628
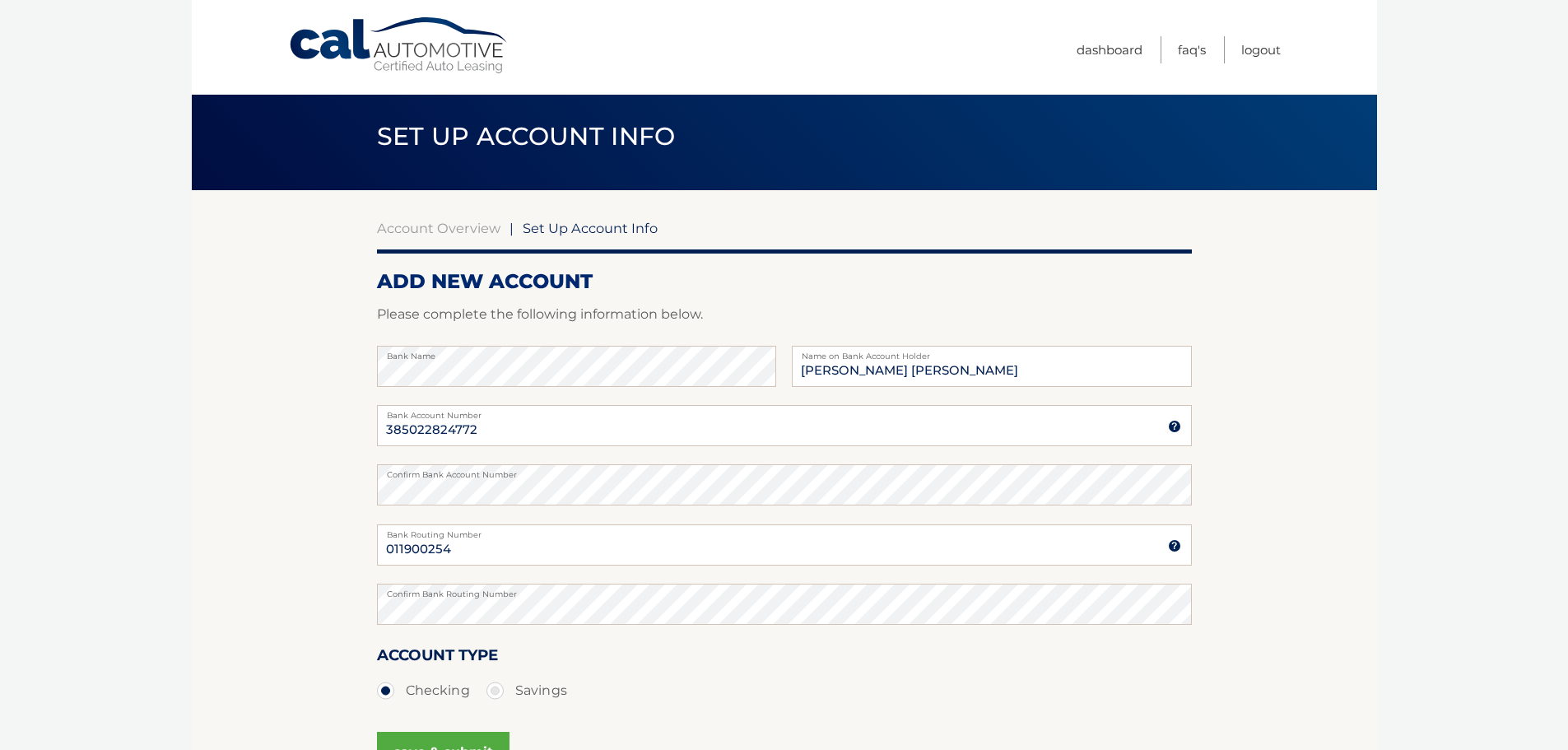
scroll to position [165, 0]
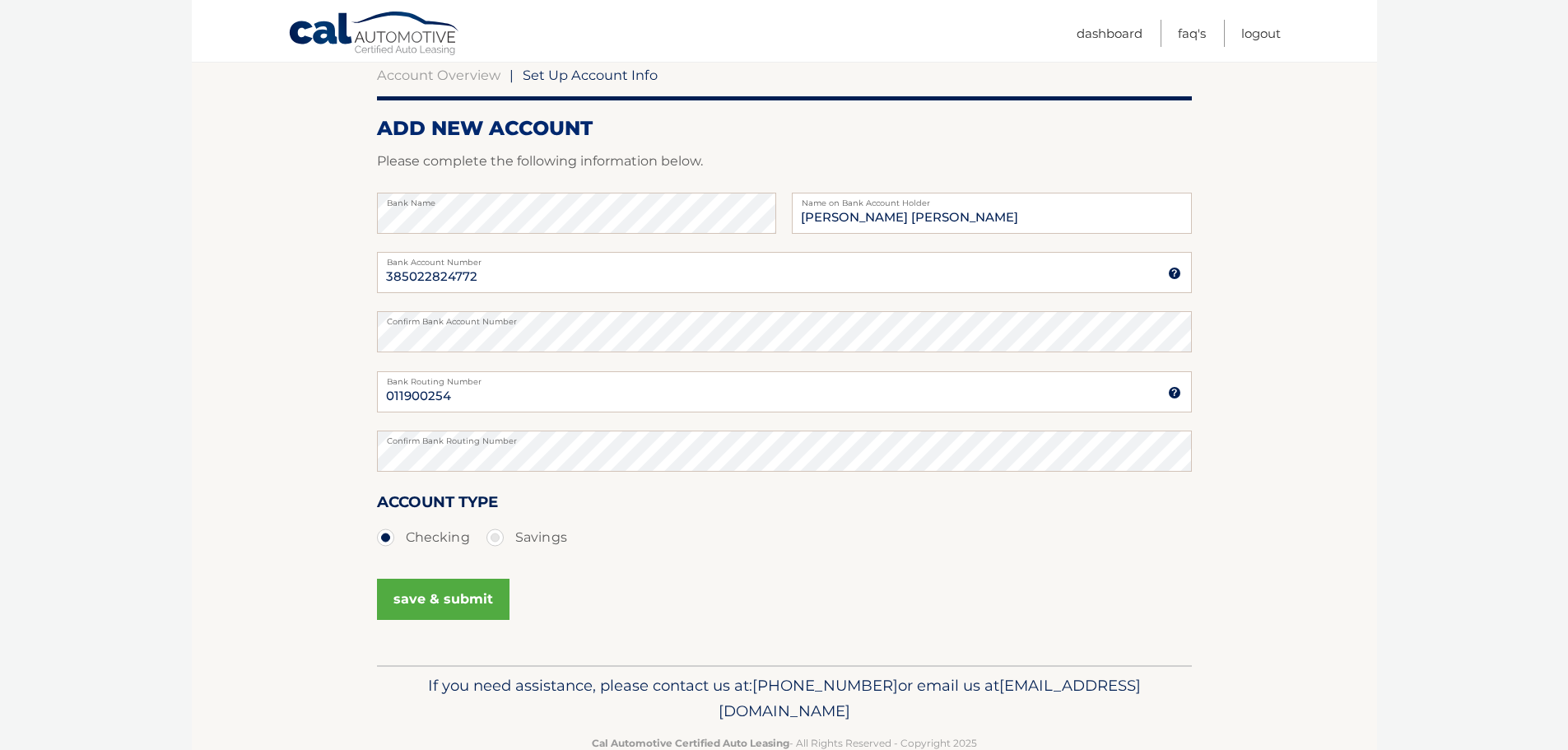
click at [476, 603] on button "save & submit" at bounding box center [443, 598] width 132 height 41
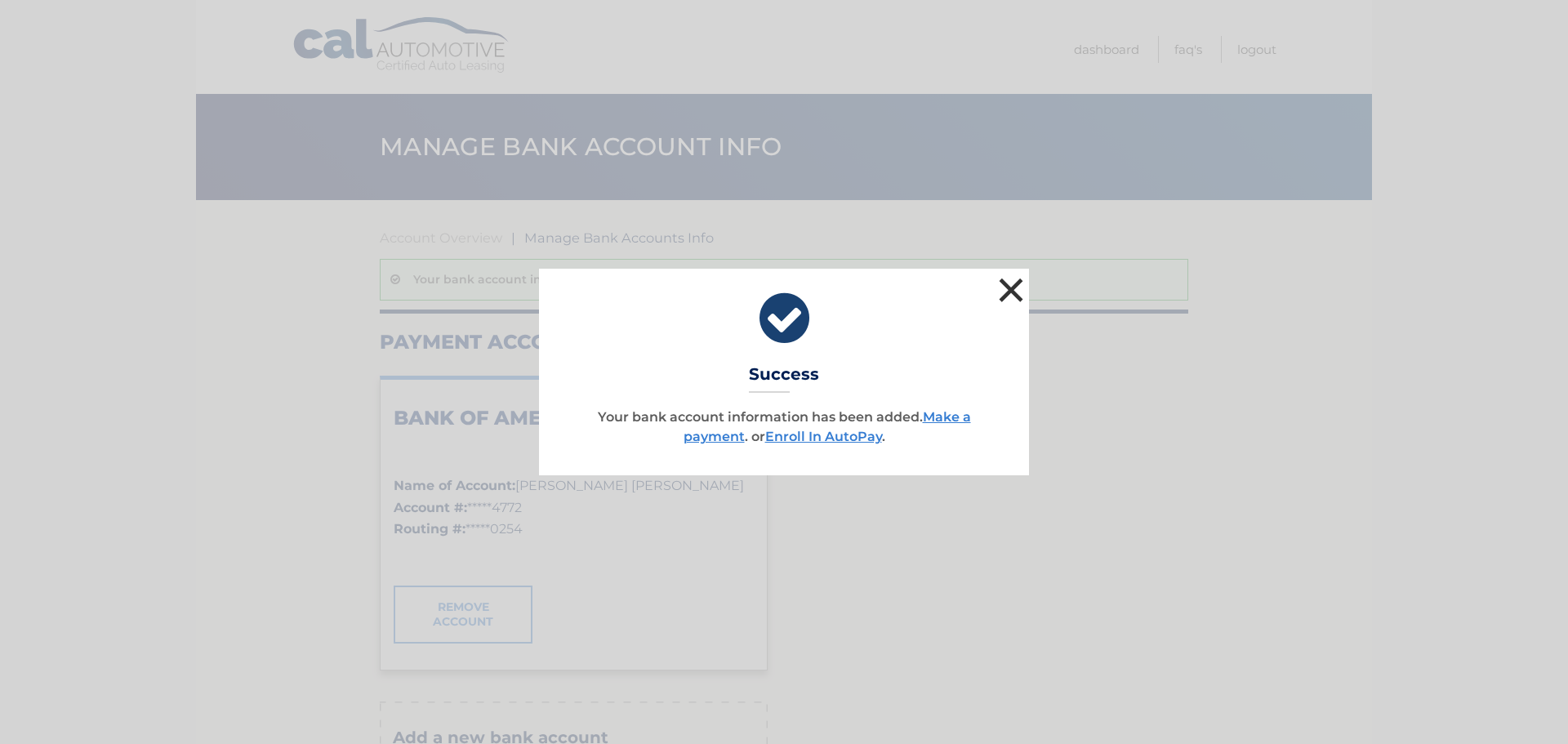
click at [1013, 285] on button "×" at bounding box center [1011, 289] width 33 height 33
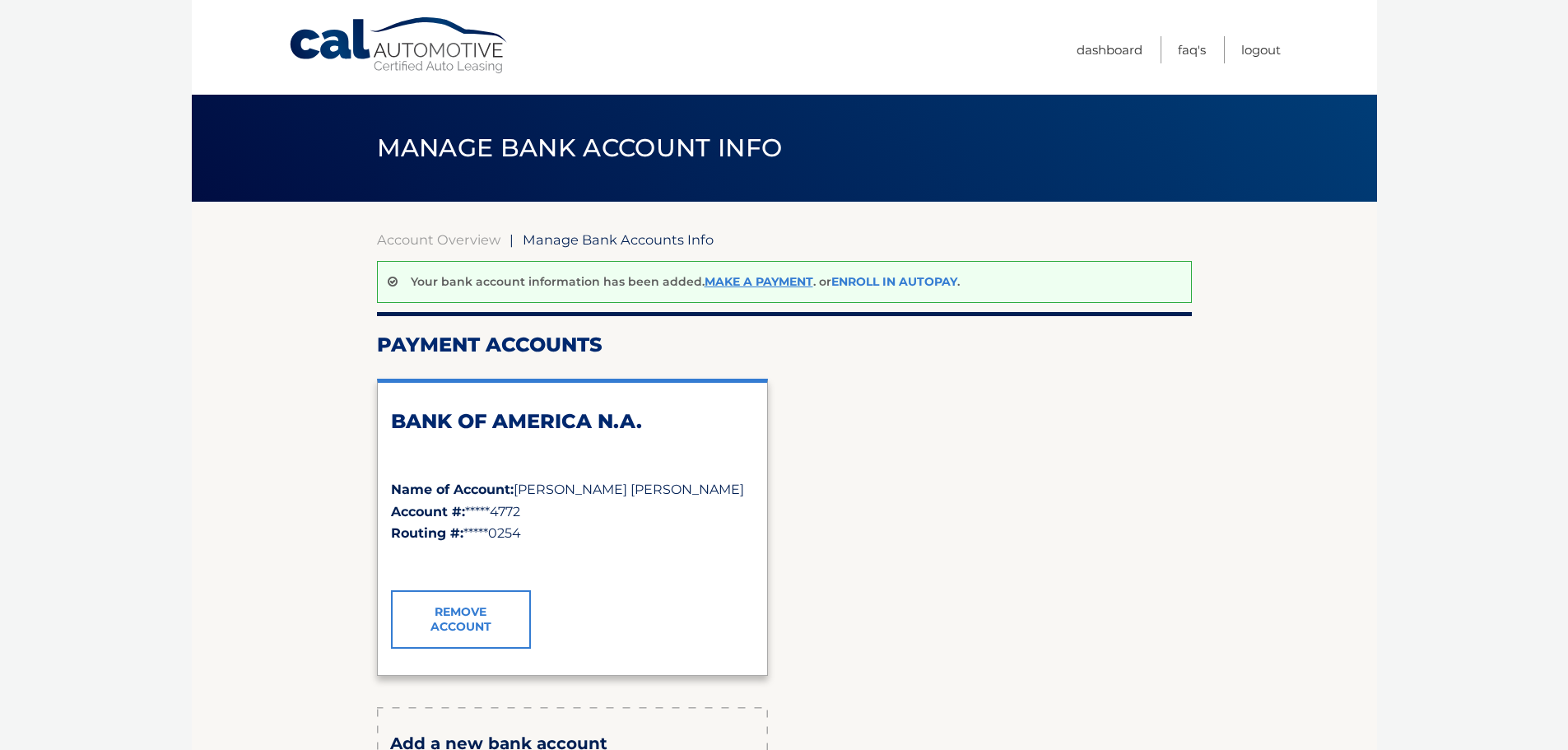
click at [914, 276] on link "Enroll In AutoPay" at bounding box center [894, 281] width 126 height 15
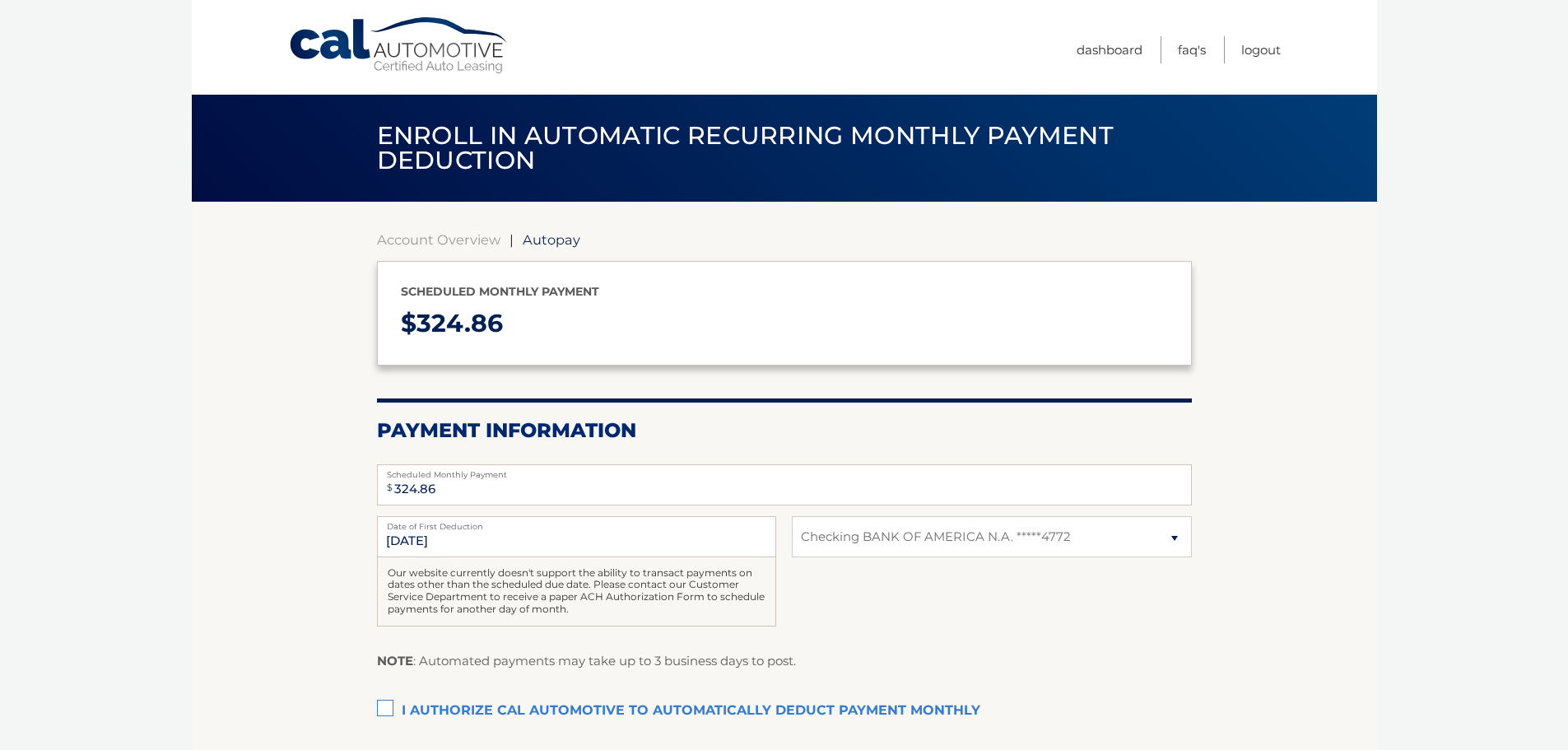
select select "YzE4NjIyY2QtOGM0OC00NTY5LWIwODItOGYyOTFhMGQ2ZmE0"
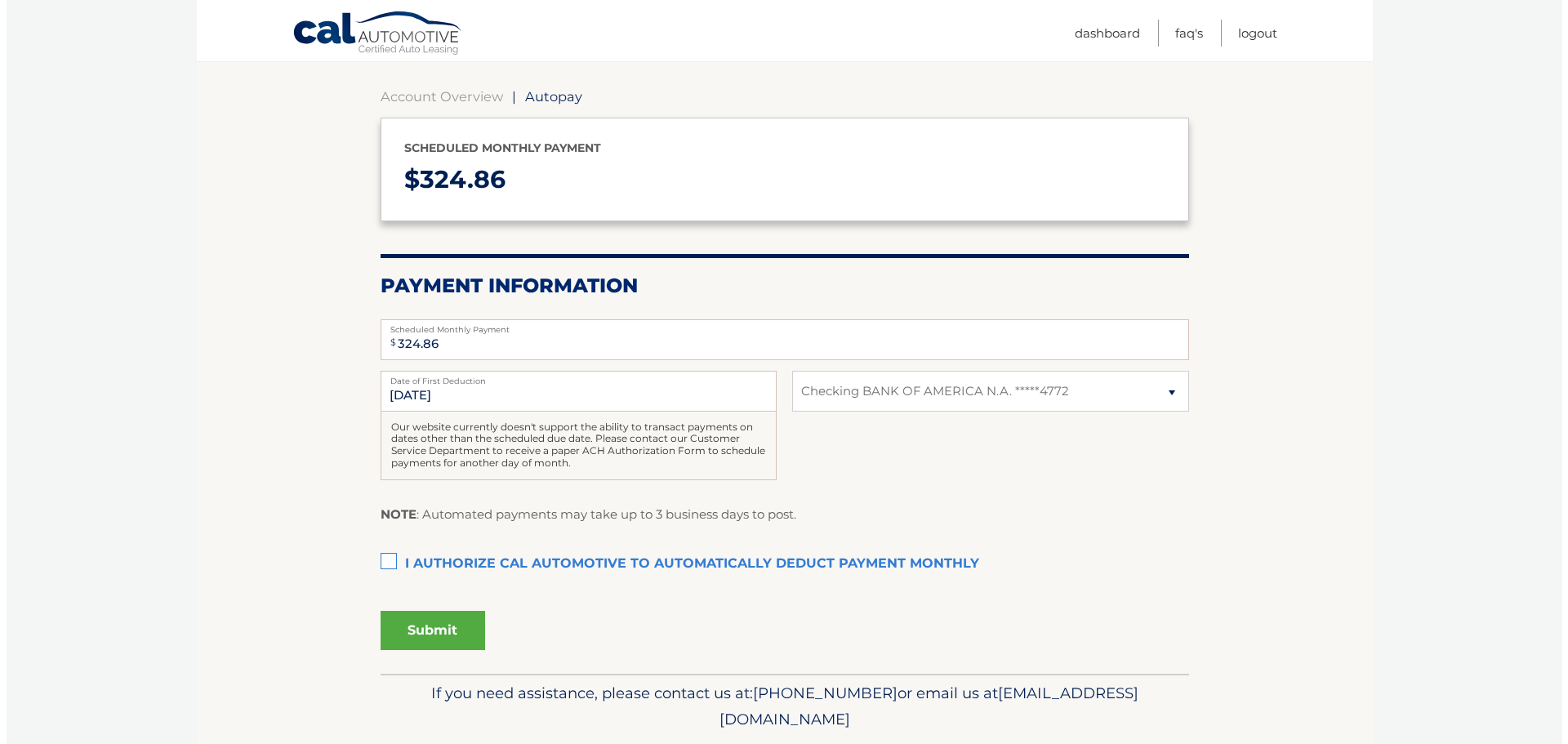
scroll to position [163, 0]
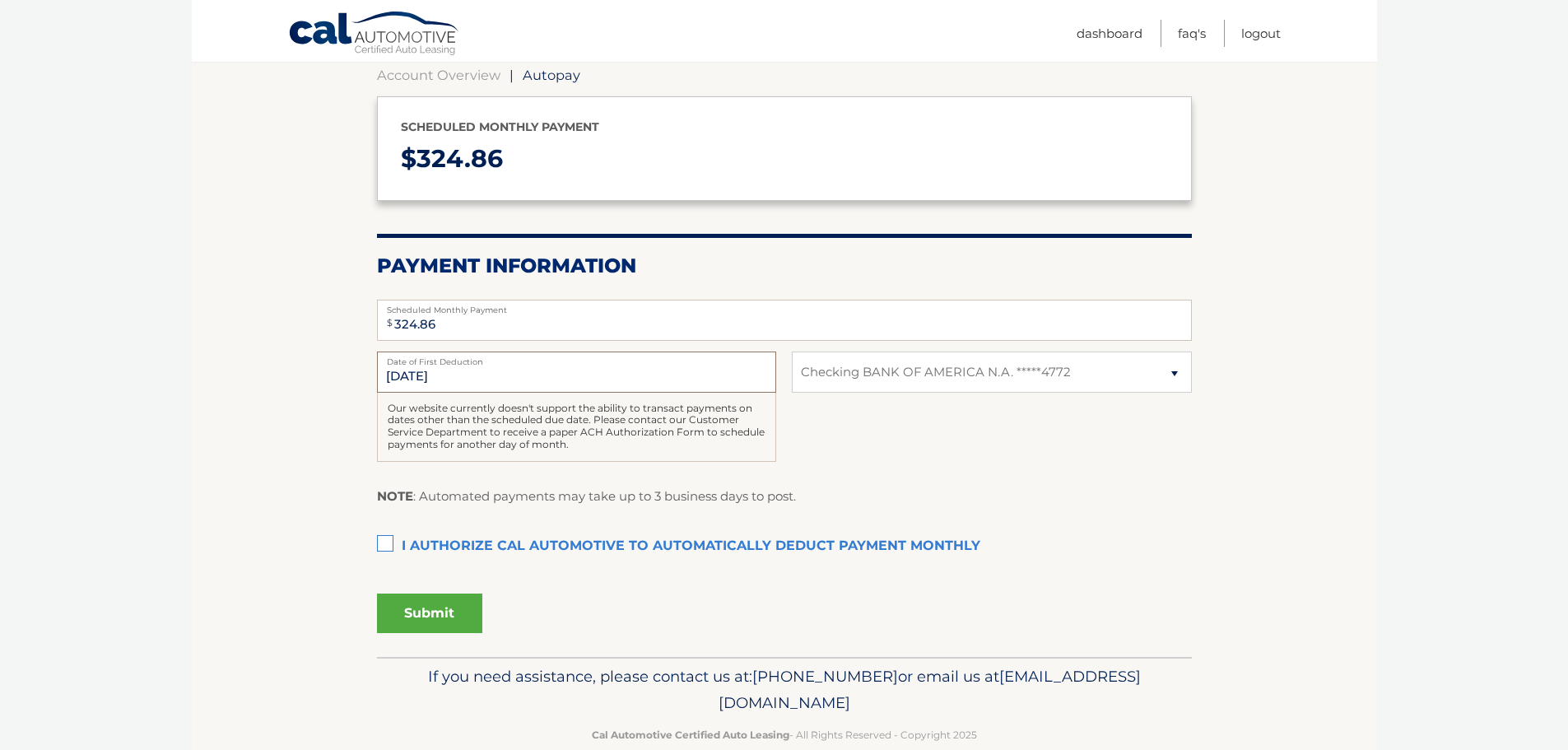
click at [486, 379] on input "8/16/2025" at bounding box center [577, 371] width 399 height 41
click at [463, 368] on input "8/16/2025" at bounding box center [577, 371] width 399 height 41
click at [484, 545] on label "I authorize cal automotive to automatically deduct payment monthly This checkbo…" at bounding box center [784, 546] width 814 height 33
click at [0, 0] on input "I authorize cal automotive to automatically deduct payment monthly This checkbo…" at bounding box center [0, 0] width 0 height 0
click at [402, 379] on input "8/16/2025" at bounding box center [577, 371] width 399 height 41
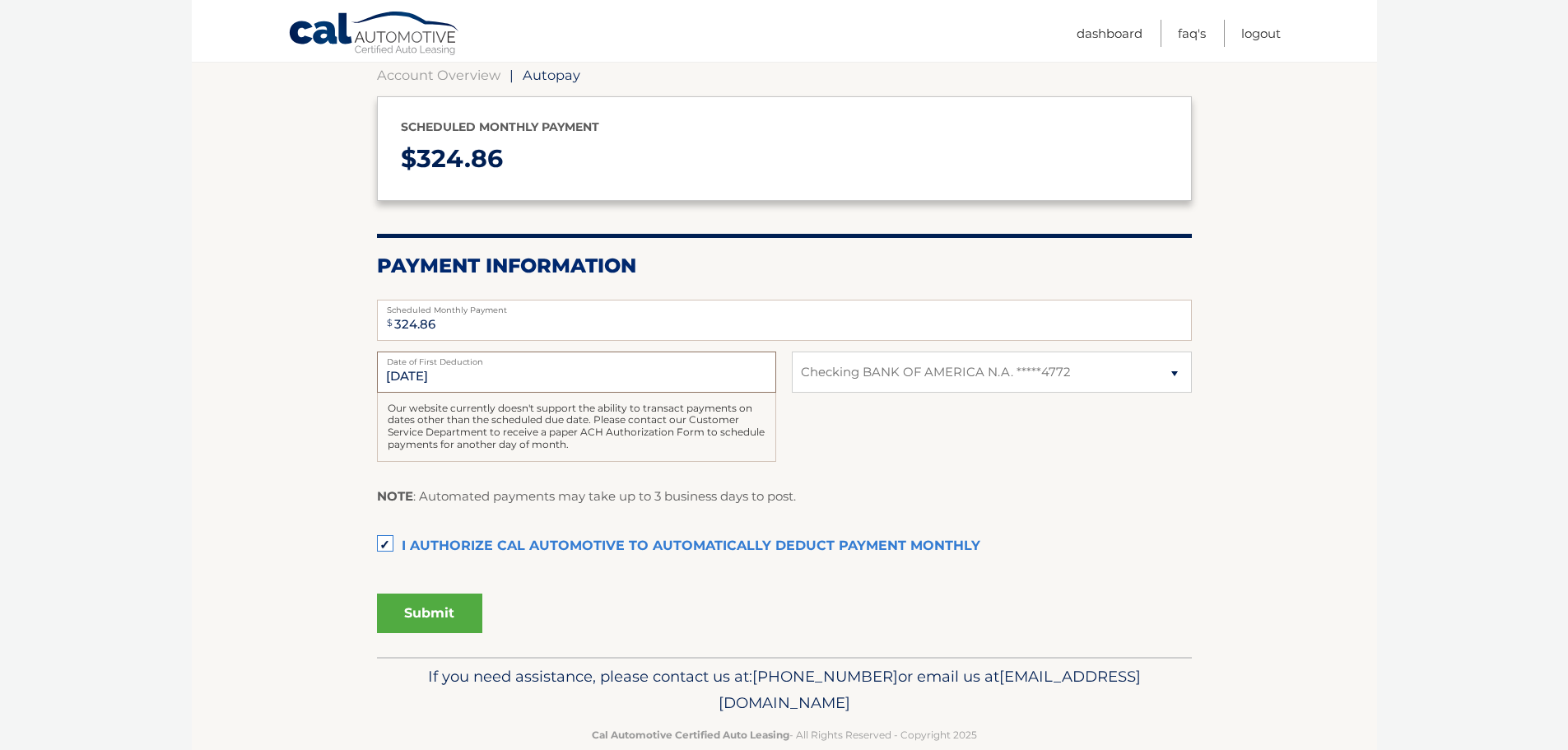
click at [409, 375] on input "8/16/2025" at bounding box center [577, 371] width 399 height 41
click at [435, 614] on button "Submit" at bounding box center [429, 612] width 105 height 39
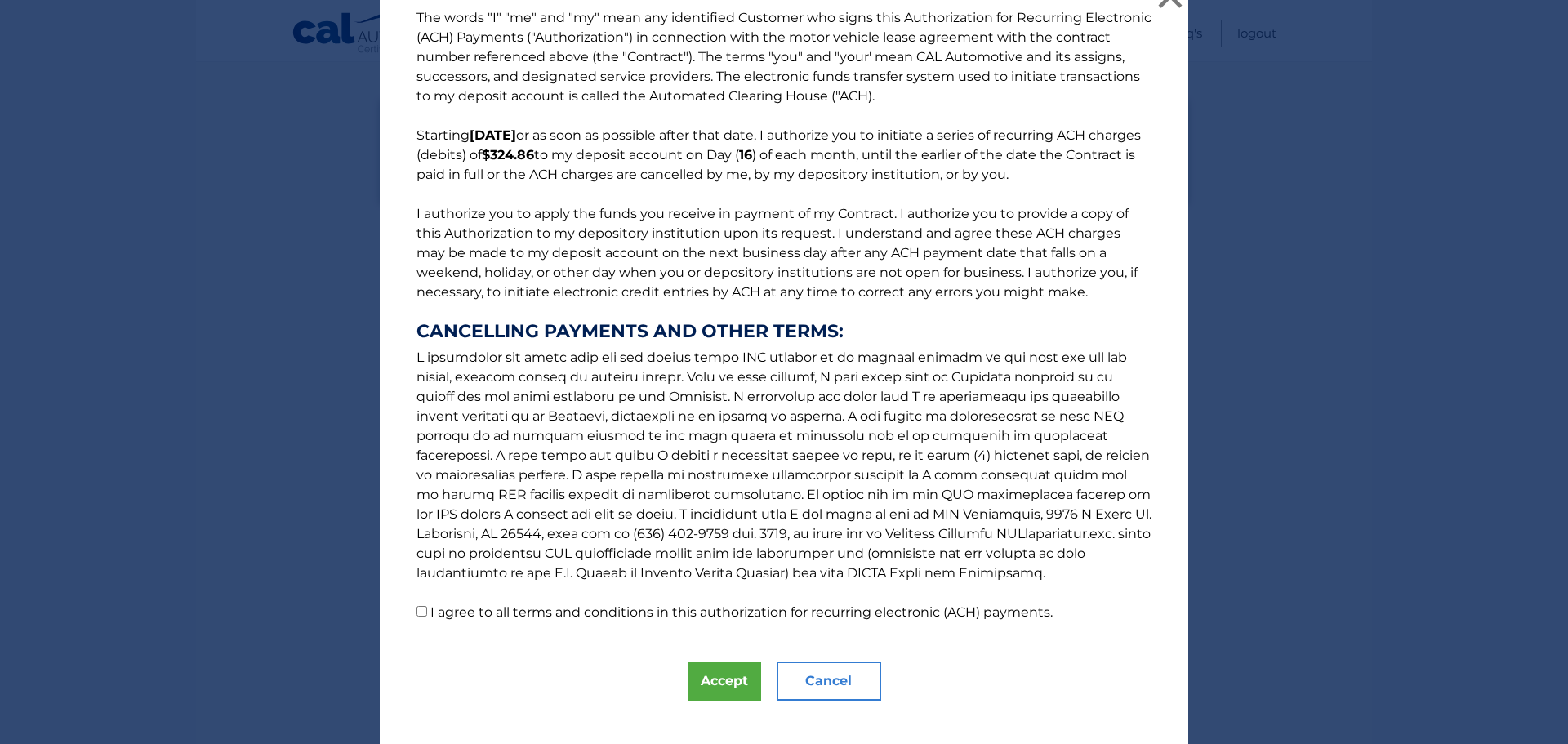
scroll to position [48, 0]
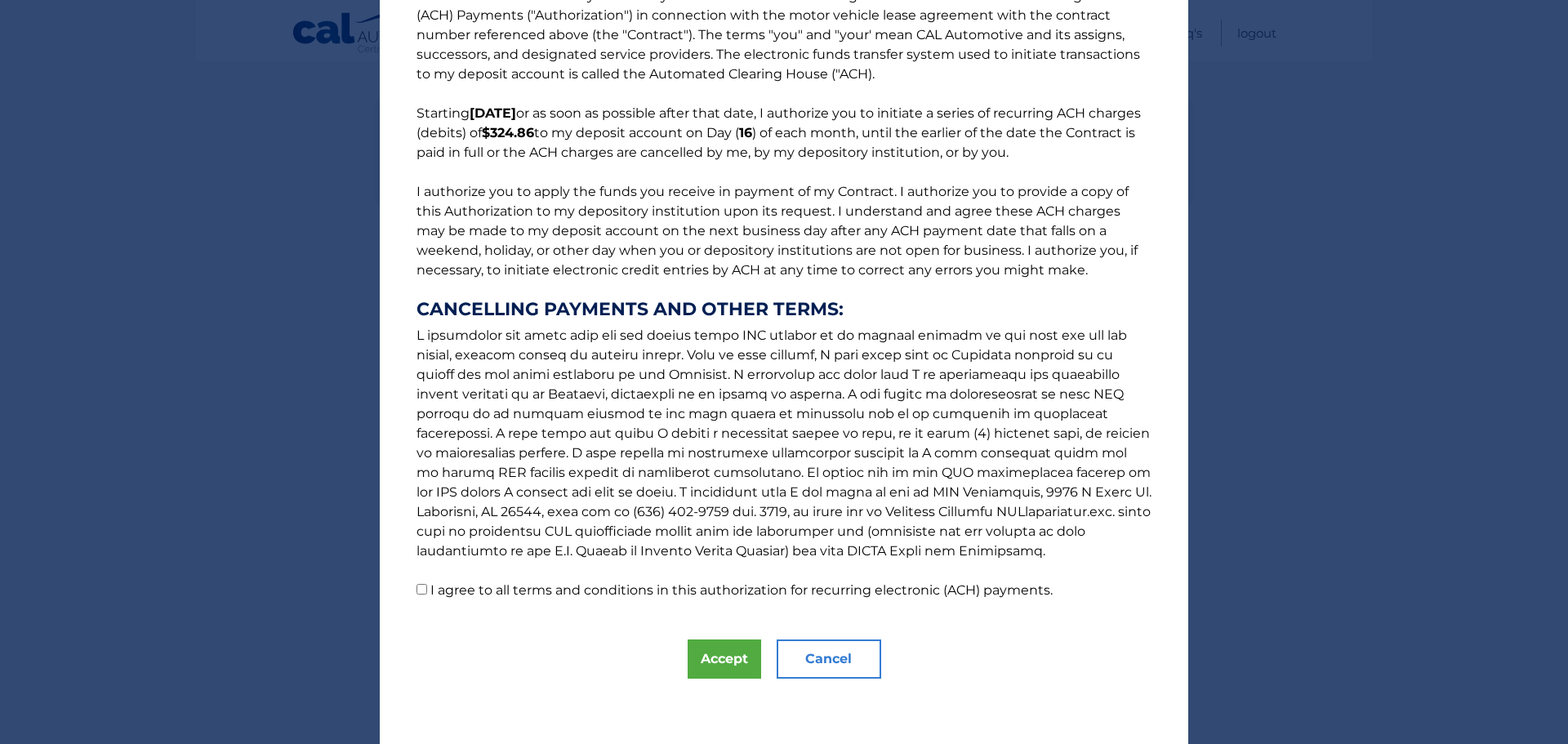
click at [552, 593] on label "I agree to all terms and conditions in this authorization for recurring electro…" at bounding box center [742, 590] width 622 height 16
click at [427, 593] on input "I agree to all terms and conditions in this authorization for recurring electro…" at bounding box center [422, 589] width 10 height 10
checkbox input "true"
click at [737, 663] on button "Accept" at bounding box center [723, 658] width 73 height 39
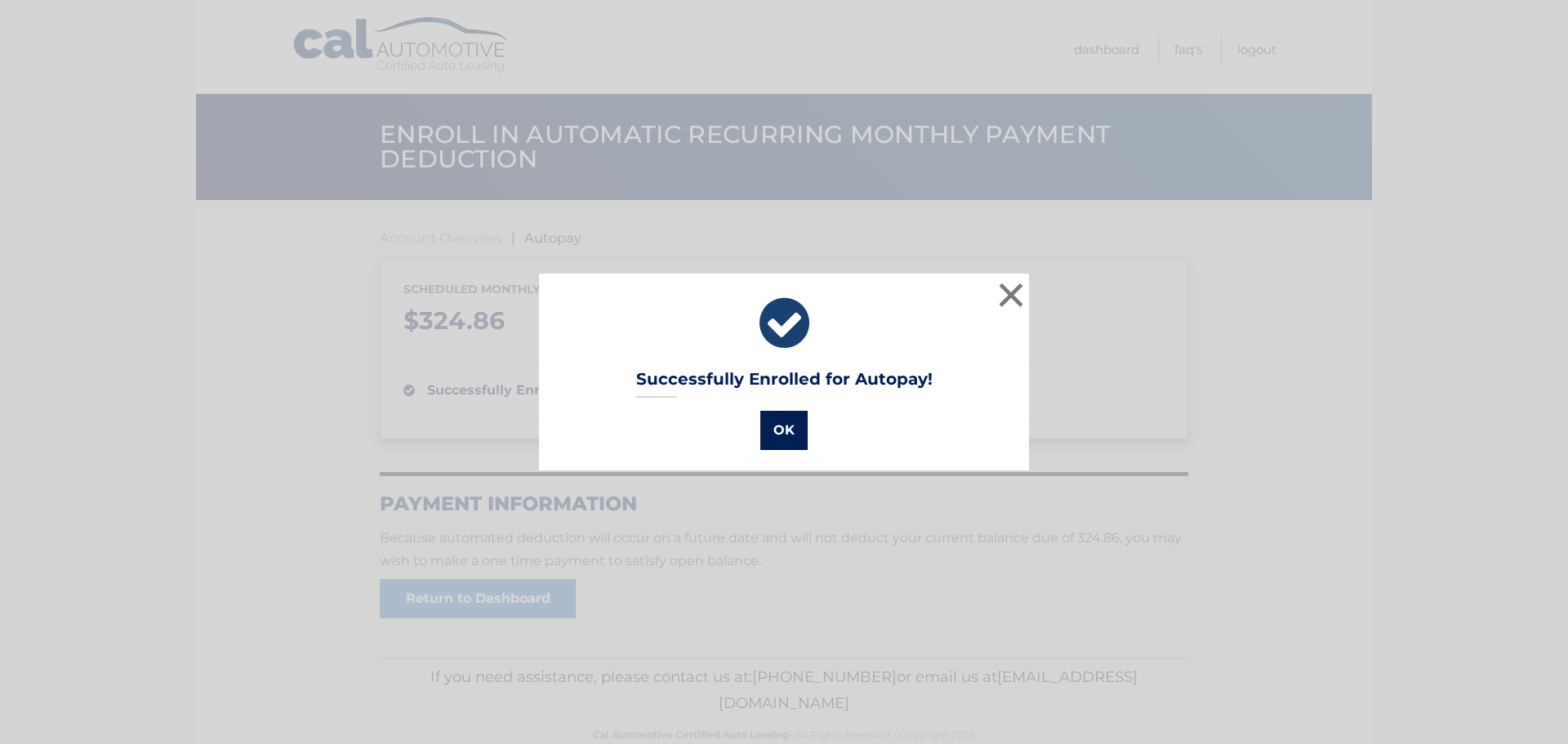
click at [783, 429] on button "OK" at bounding box center [784, 429] width 48 height 39
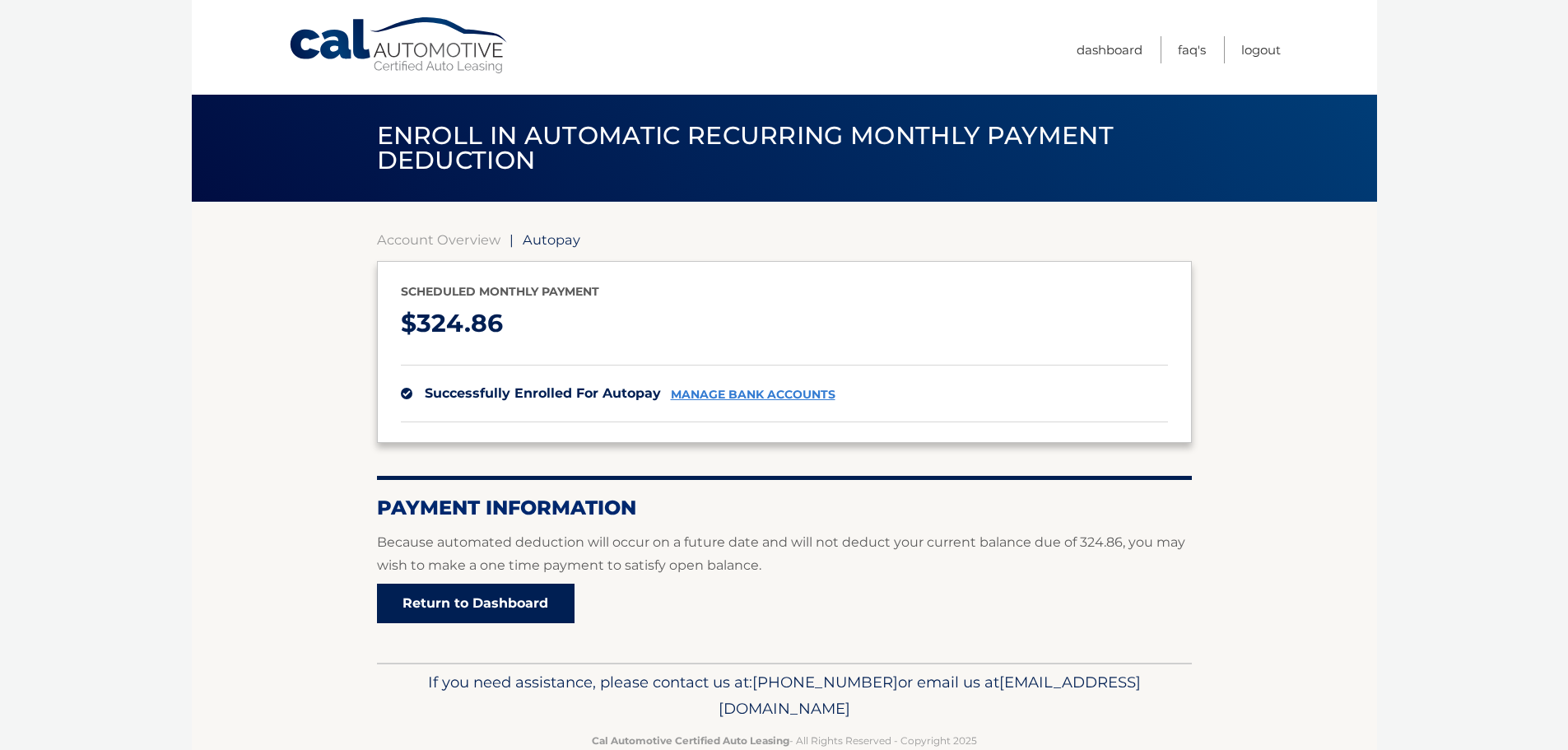
click at [476, 604] on link "Return to Dashboard" at bounding box center [476, 603] width 198 height 39
